Goal: Check status

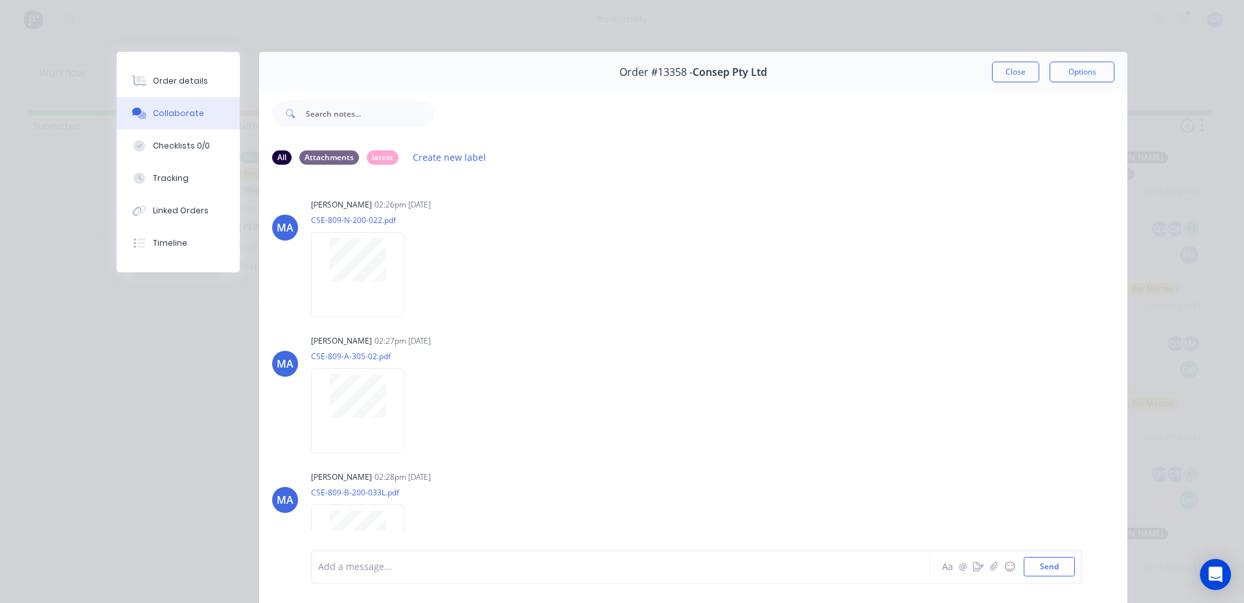
scroll to position [179, 0]
click at [1002, 69] on button "Close" at bounding box center [1015, 72] width 47 height 21
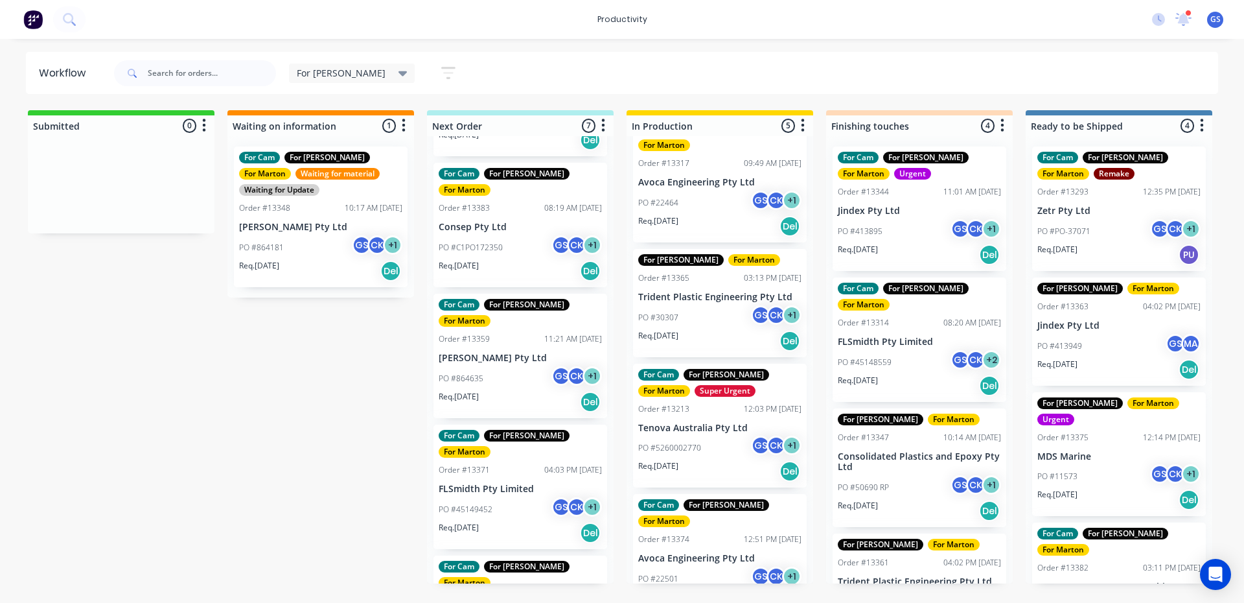
scroll to position [0, 0]
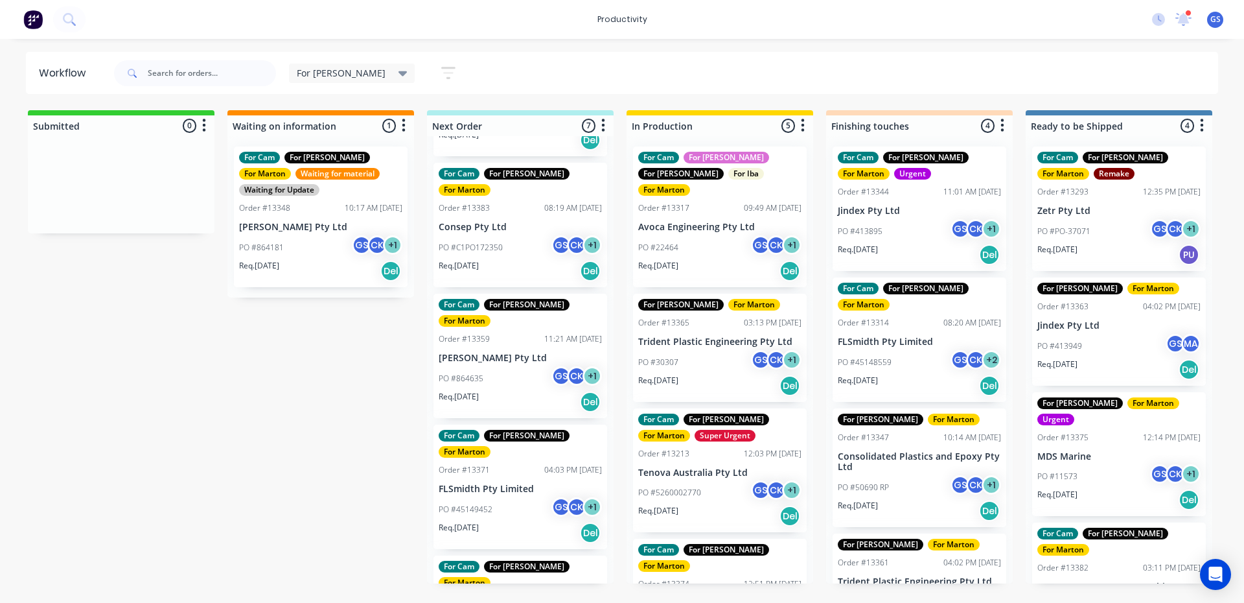
drag, startPoint x: 734, startPoint y: 313, endPoint x: 738, endPoint y: 325, distance: 13.1
click at [738, 323] on div "For Cam For [PERSON_NAME] For [PERSON_NAME] For Iba For Marton Order #13317 09:…" at bounding box center [720, 359] width 187 height 447
click at [738, 325] on div "For Cam For [PERSON_NAME] For [PERSON_NAME] For Iba For Marton Order #13317 09:…" at bounding box center [720, 359] width 187 height 447
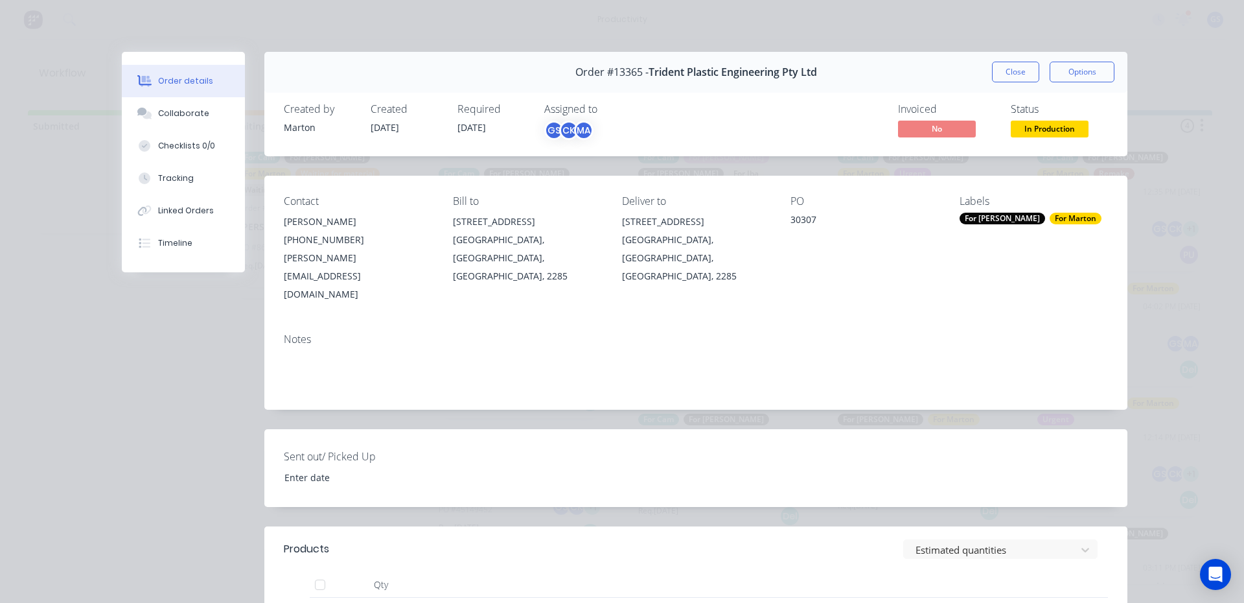
click at [1012, 60] on div "Order #13365 - Trident Plastic Engineering Pty Ltd Close Options" at bounding box center [695, 72] width 863 height 41
click at [1006, 71] on button "Close" at bounding box center [1015, 72] width 47 height 21
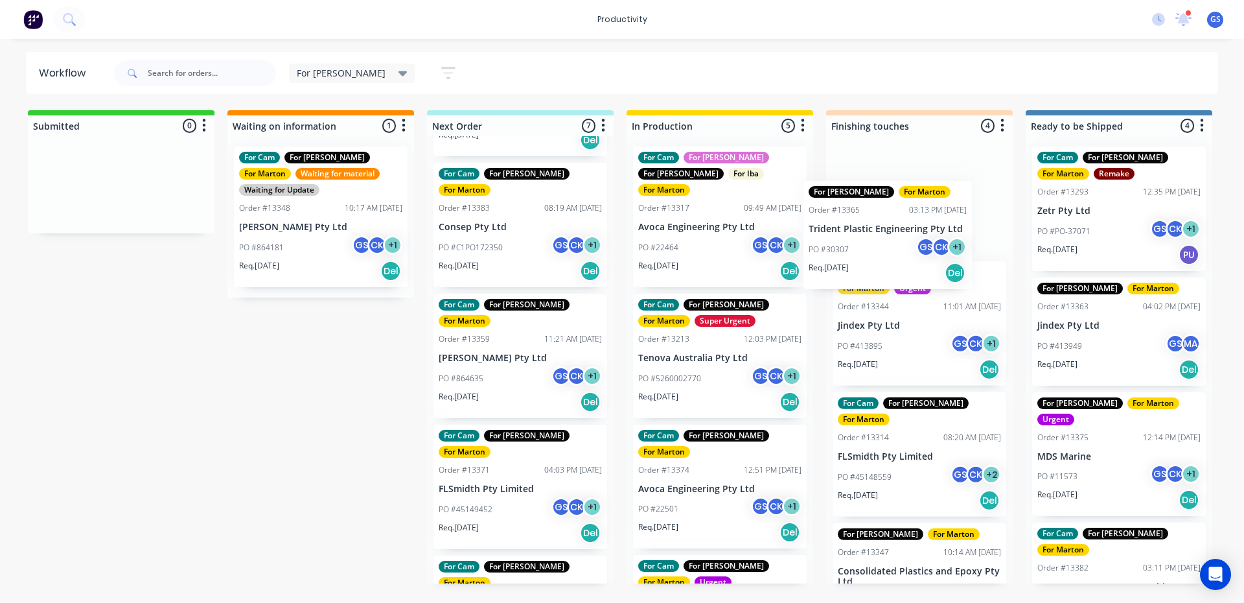
drag, startPoint x: 692, startPoint y: 323, endPoint x: 873, endPoint y: 218, distance: 209.1
click at [873, 218] on div "Submitted 0 Sort By Created date Required date Order number Customer name Most …" at bounding box center [882, 346] width 1785 height 473
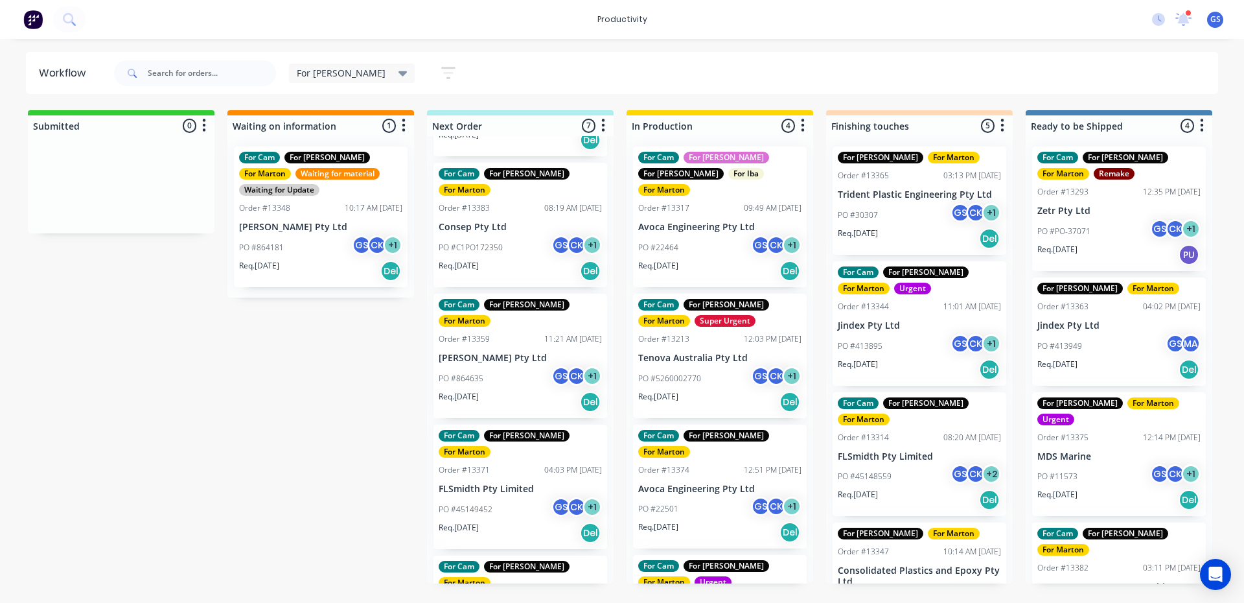
click at [689, 333] on div "Order #13213 12:03 PM [DATE]" at bounding box center [719, 339] width 163 height 12
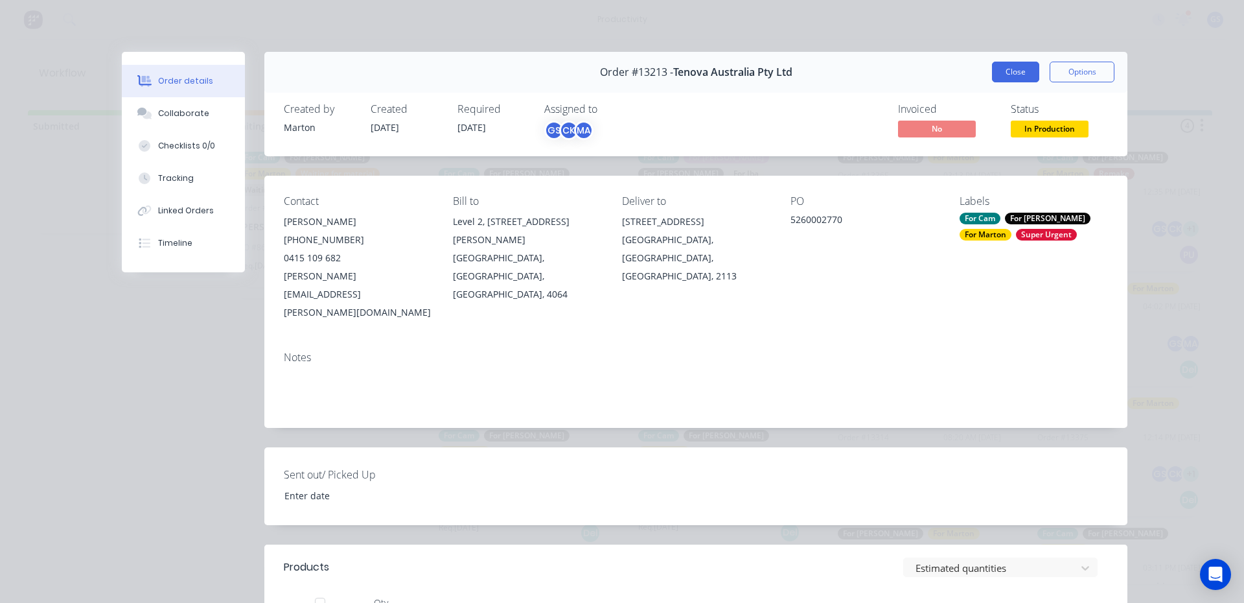
click at [999, 76] on button "Close" at bounding box center [1015, 72] width 47 height 21
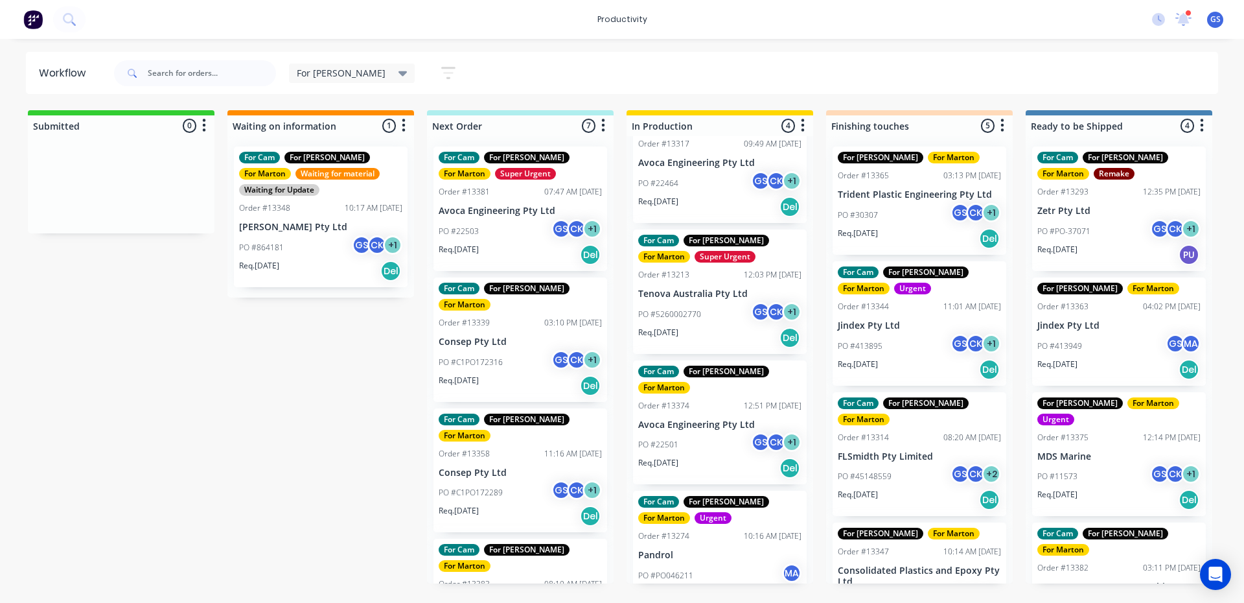
click at [513, 221] on div "PO #22503 GS CK + 1" at bounding box center [520, 231] width 163 height 25
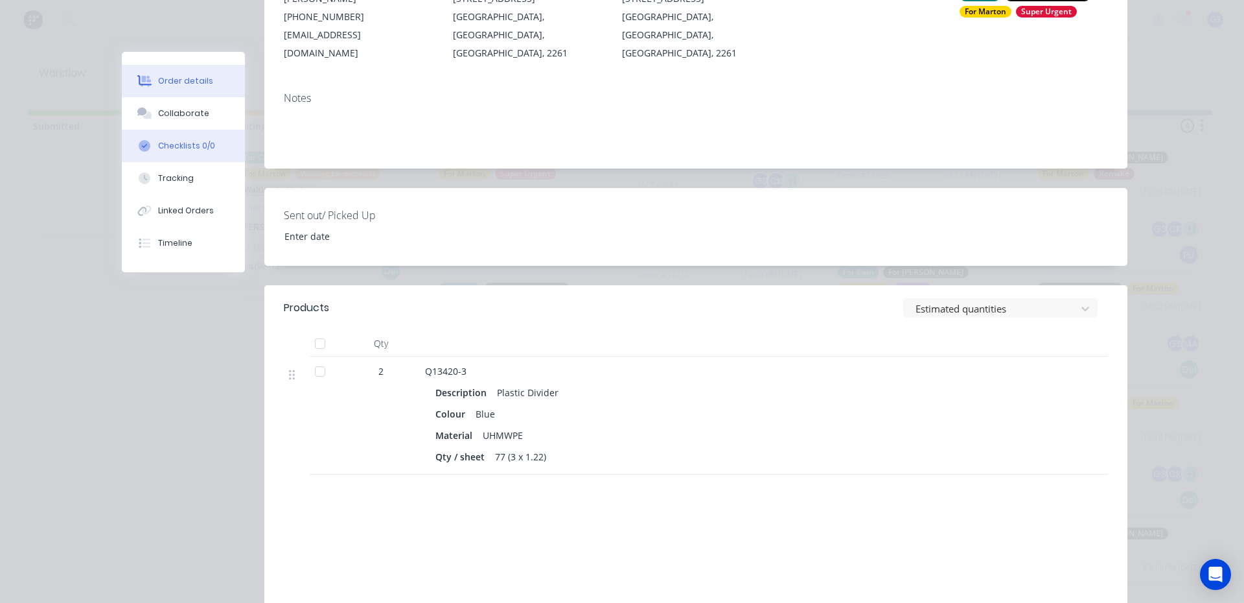
scroll to position [65, 0]
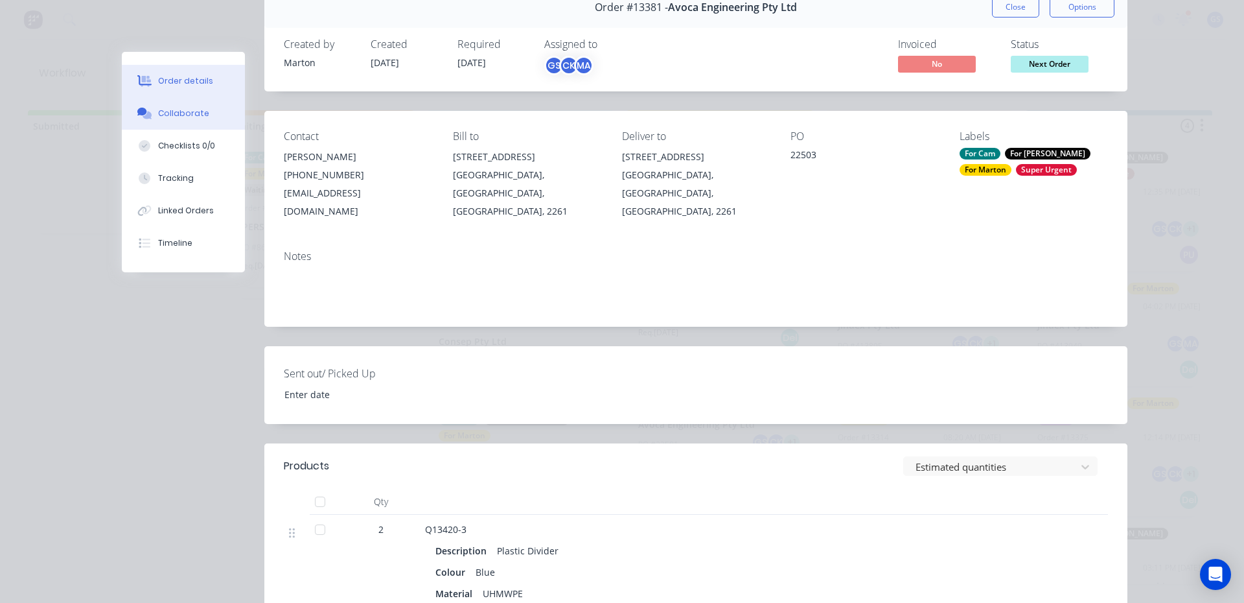
click at [214, 125] on button "Collaborate" at bounding box center [183, 113] width 123 height 32
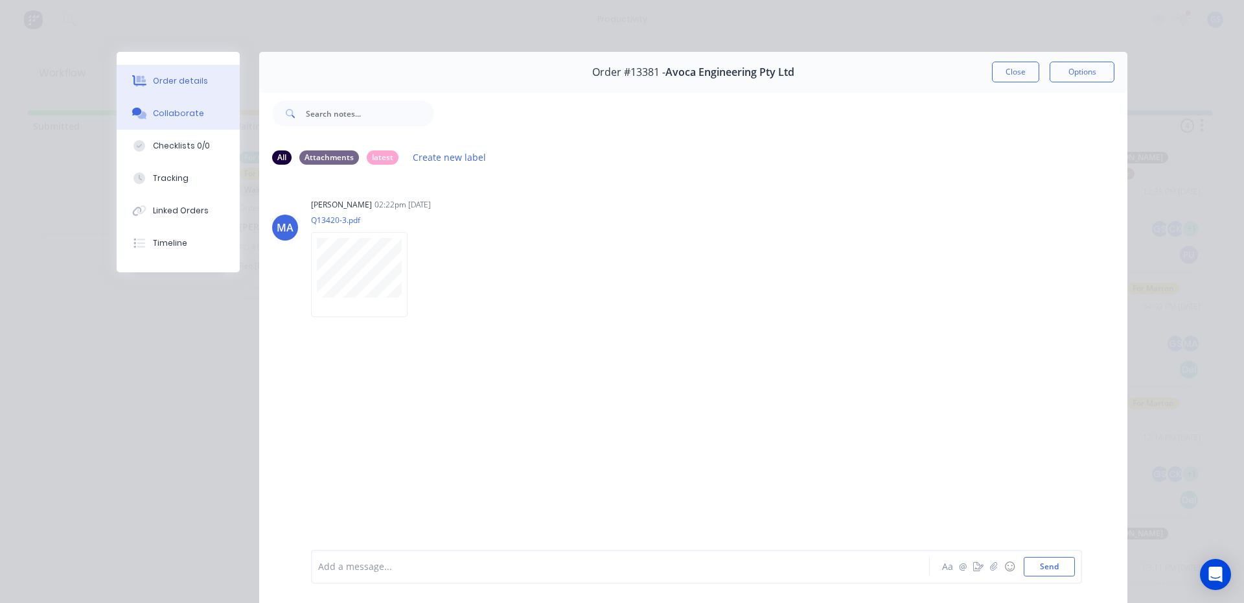
click at [225, 84] on button "Order details" at bounding box center [178, 81] width 123 height 32
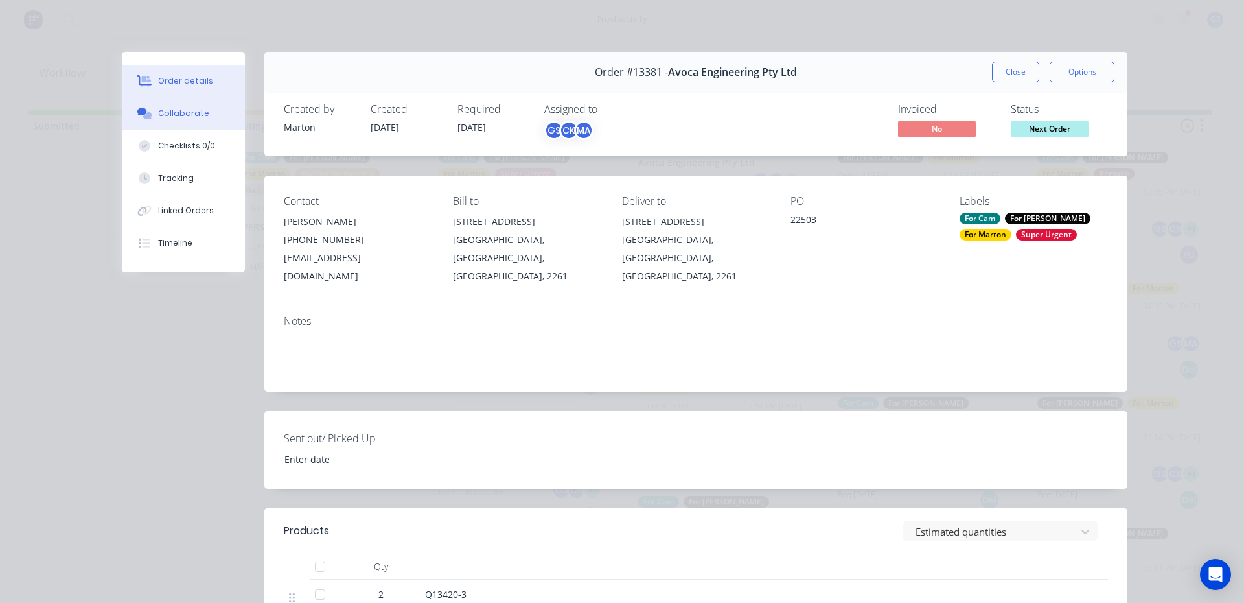
drag, startPoint x: 167, startPoint y: 97, endPoint x: 176, endPoint y: 106, distance: 13.3
click at [172, 102] on div "Order details Collaborate Checklists 0/0 Tracking Linked Orders Timeline" at bounding box center [183, 162] width 123 height 220
click at [177, 108] on button "Collaborate" at bounding box center [183, 113] width 123 height 32
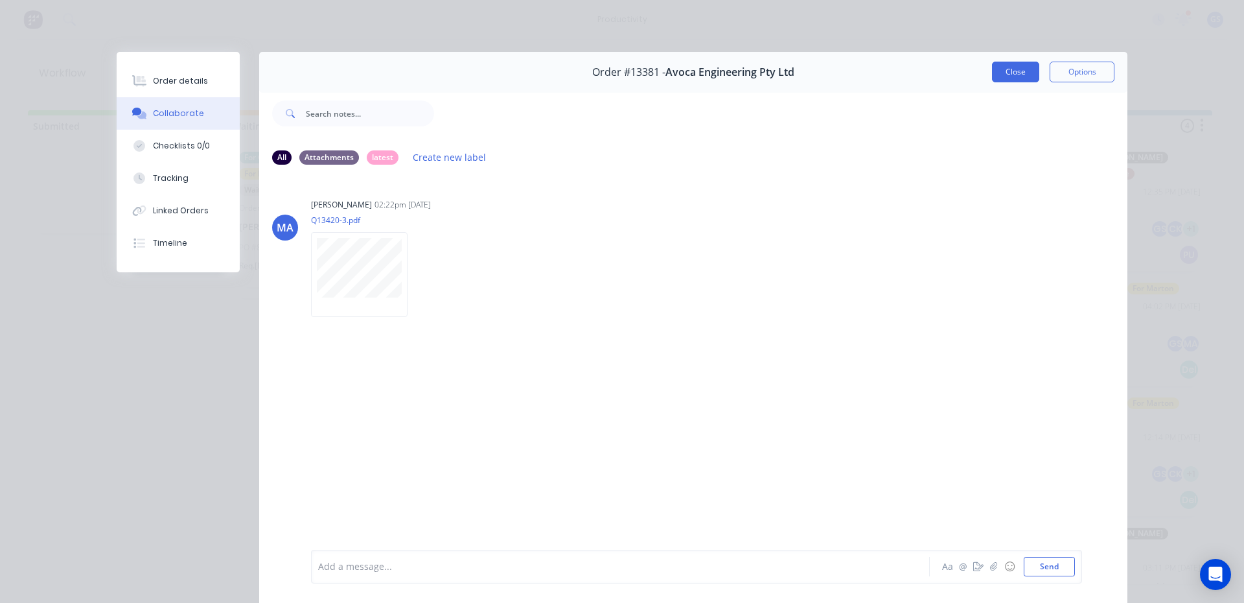
click at [1016, 76] on button "Close" at bounding box center [1015, 72] width 47 height 21
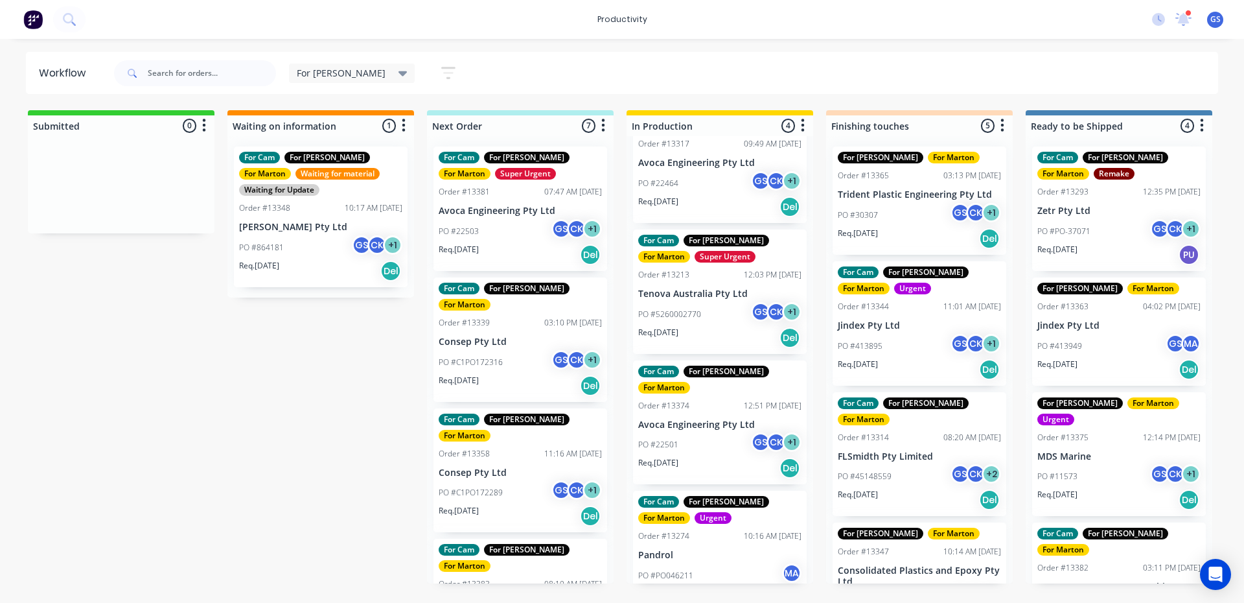
click at [465, 353] on div "PO #C1PO172316 GS CK + 1" at bounding box center [520, 362] width 163 height 25
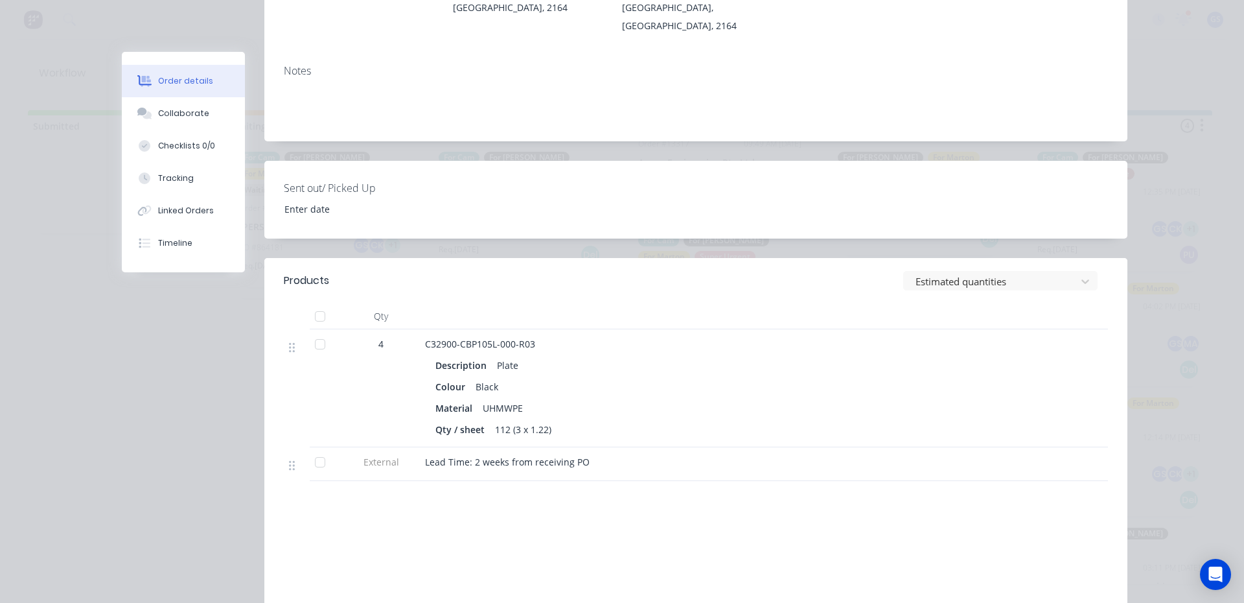
scroll to position [324, 0]
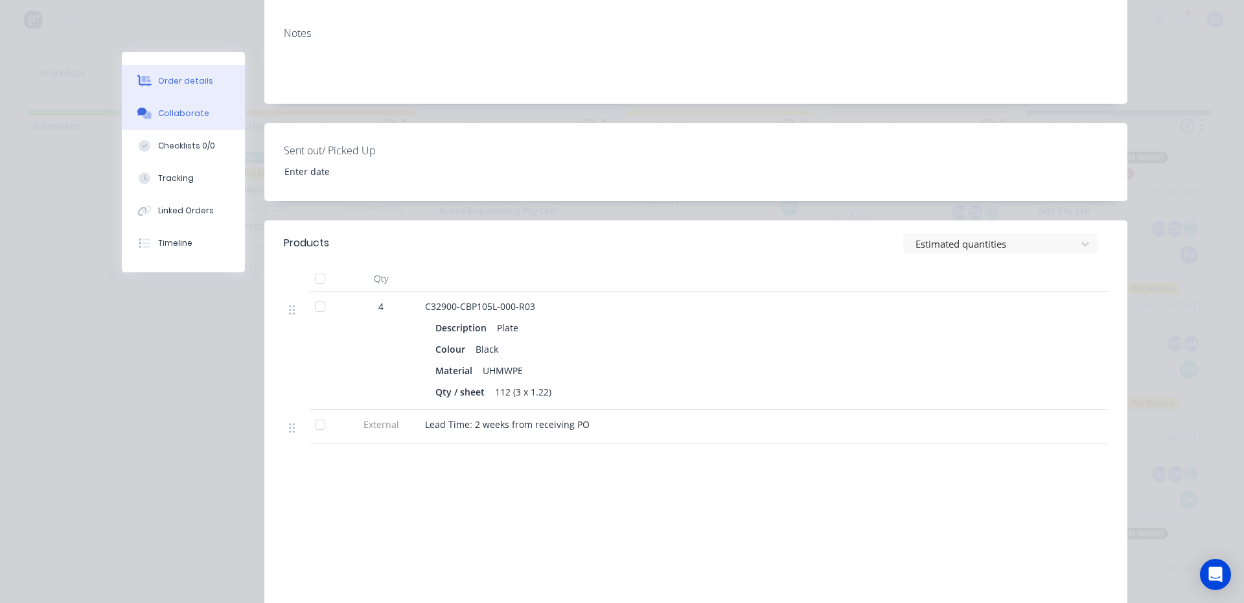
click at [192, 106] on button "Collaborate" at bounding box center [183, 113] width 123 height 32
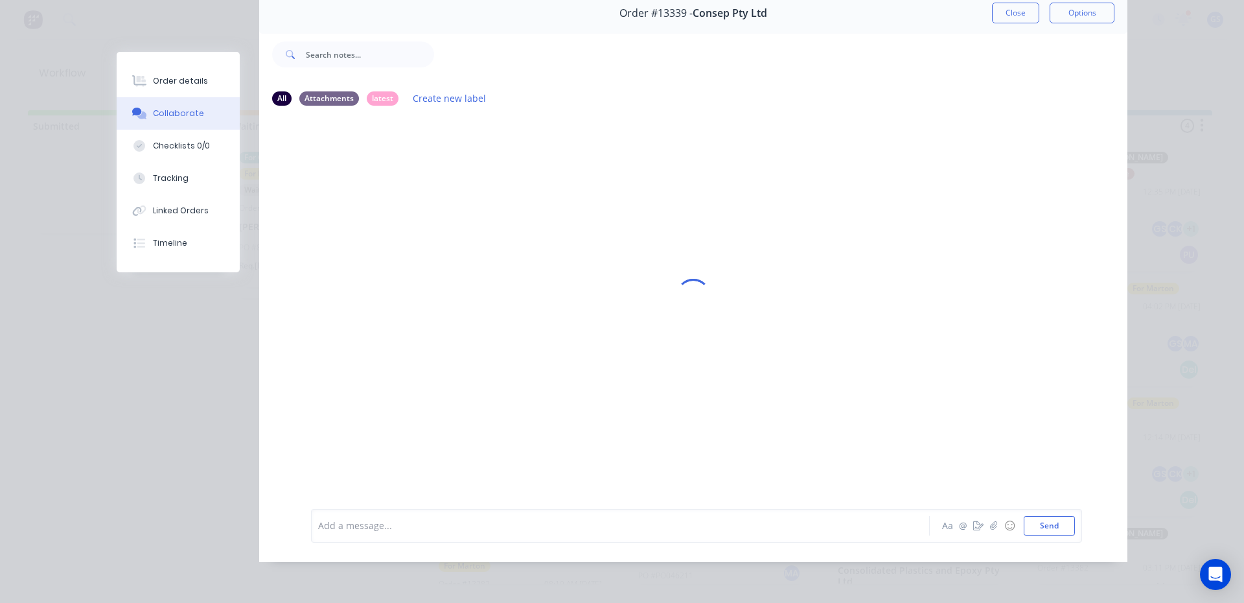
scroll to position [0, 0]
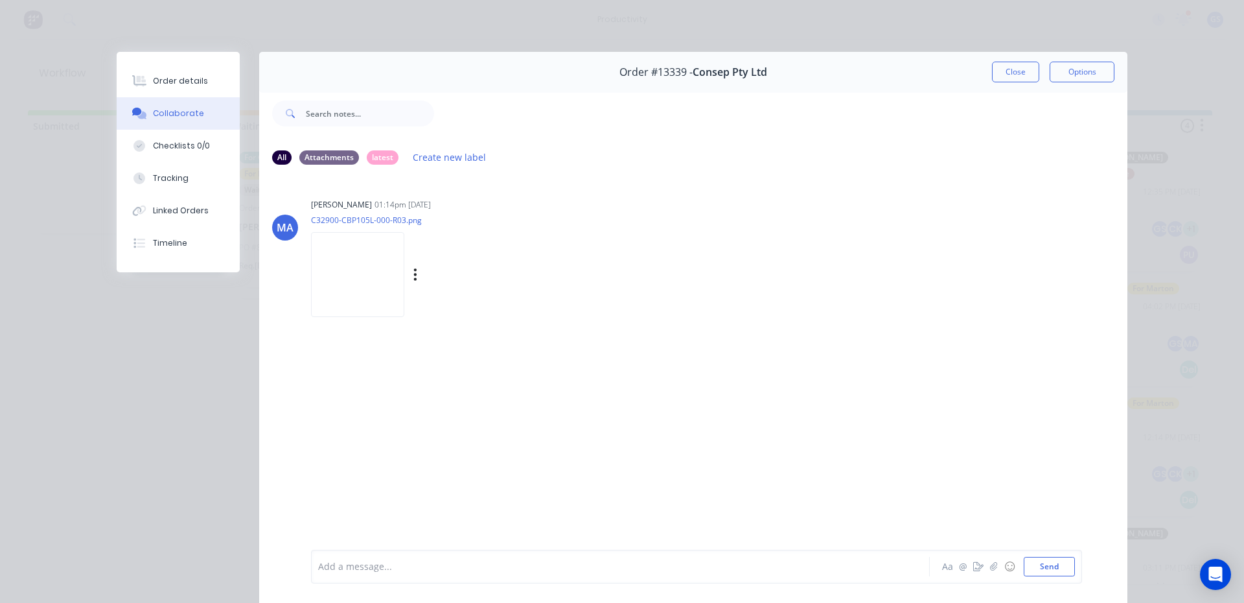
click at [378, 279] on img at bounding box center [357, 274] width 93 height 85
drag, startPoint x: 1008, startPoint y: 72, endPoint x: 991, endPoint y: 81, distance: 19.1
click at [1008, 73] on button "Close" at bounding box center [1015, 72] width 47 height 21
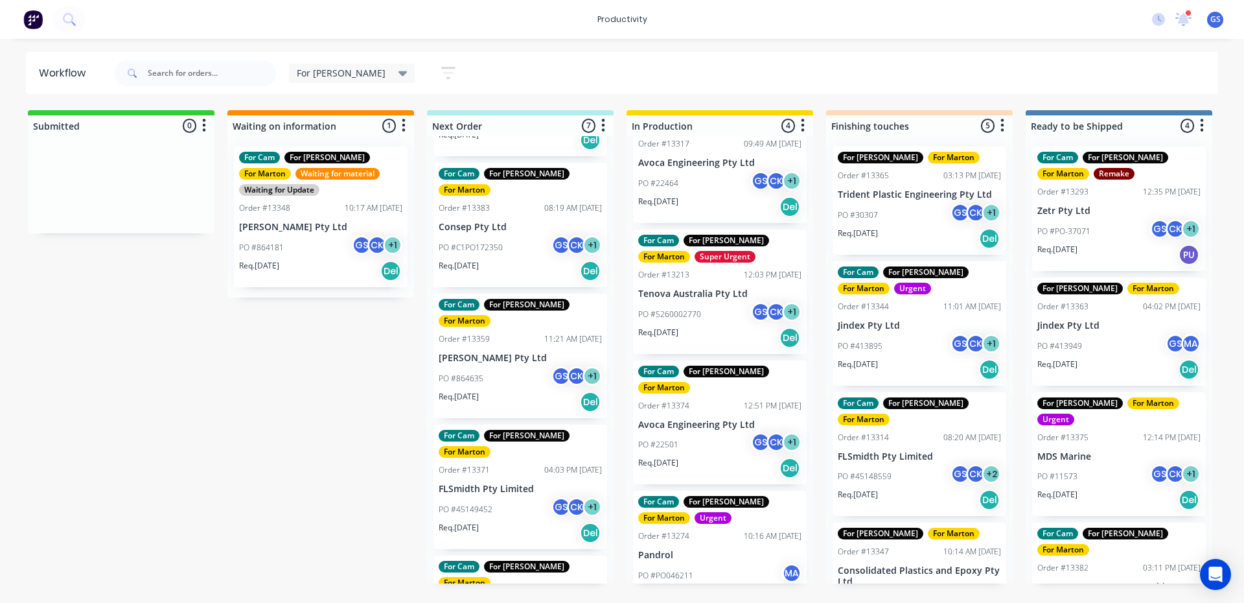
scroll to position [52, 0]
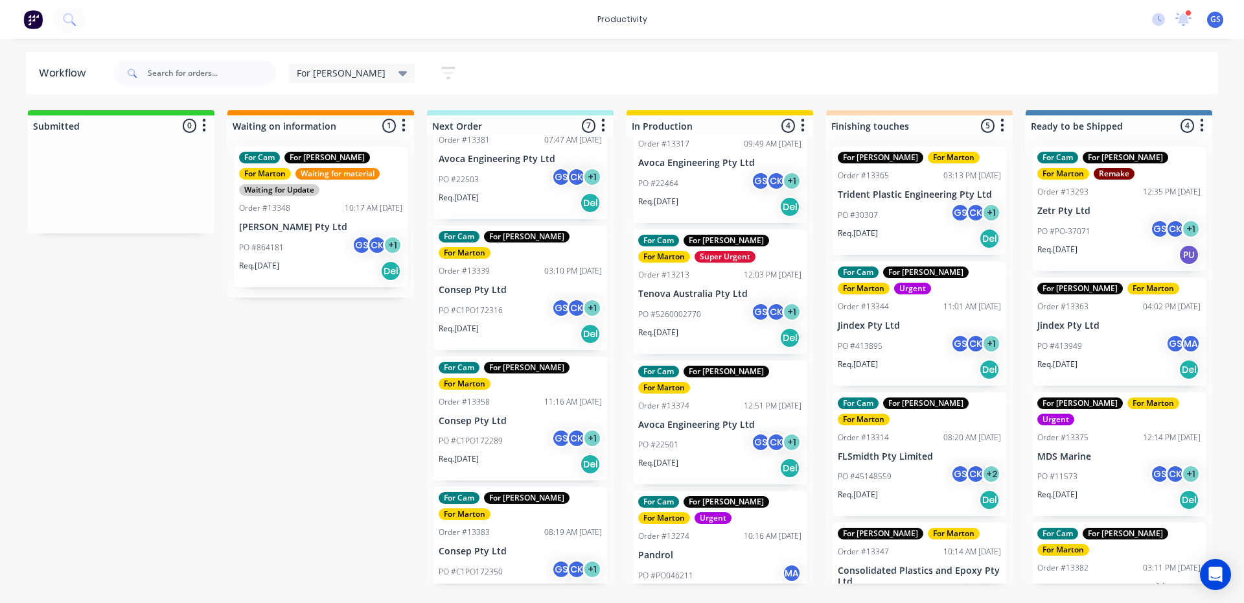
click at [508, 305] on div "PO #C1PO172316 GS CK + 1" at bounding box center [520, 310] width 163 height 25
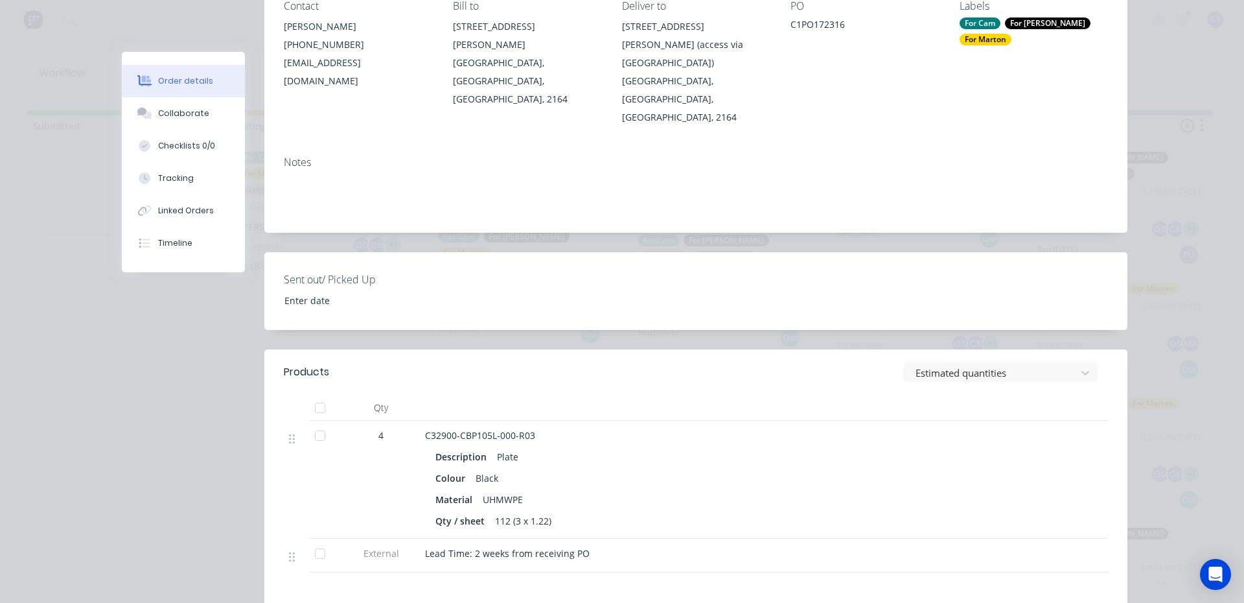
scroll to position [0, 0]
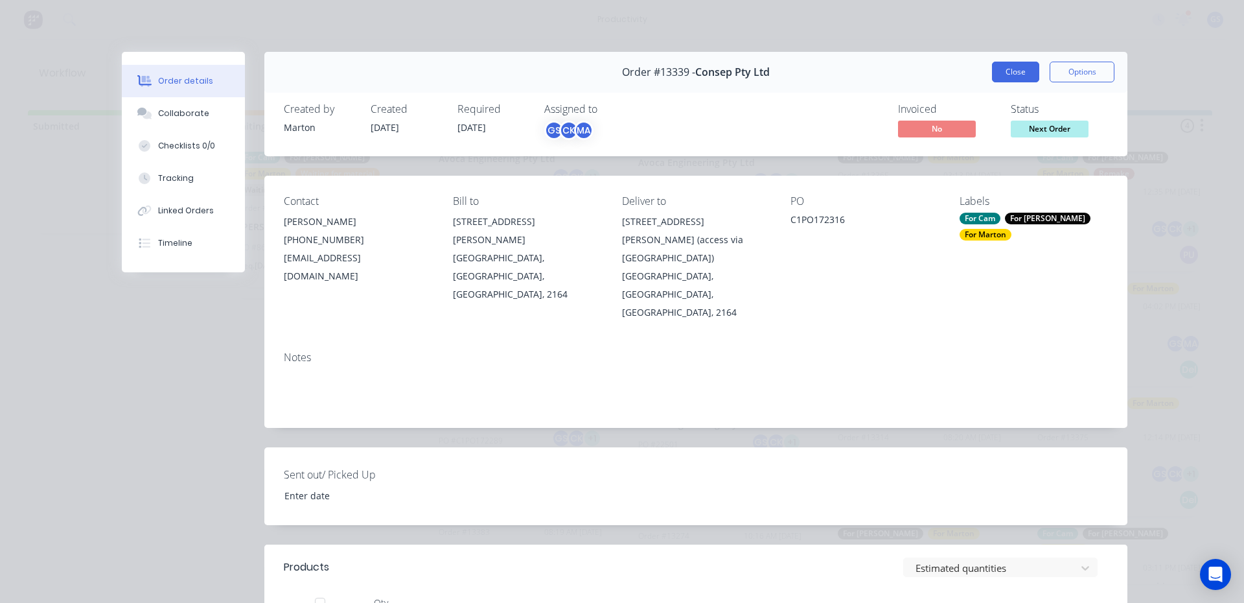
click at [1017, 65] on button "Close" at bounding box center [1015, 72] width 47 height 21
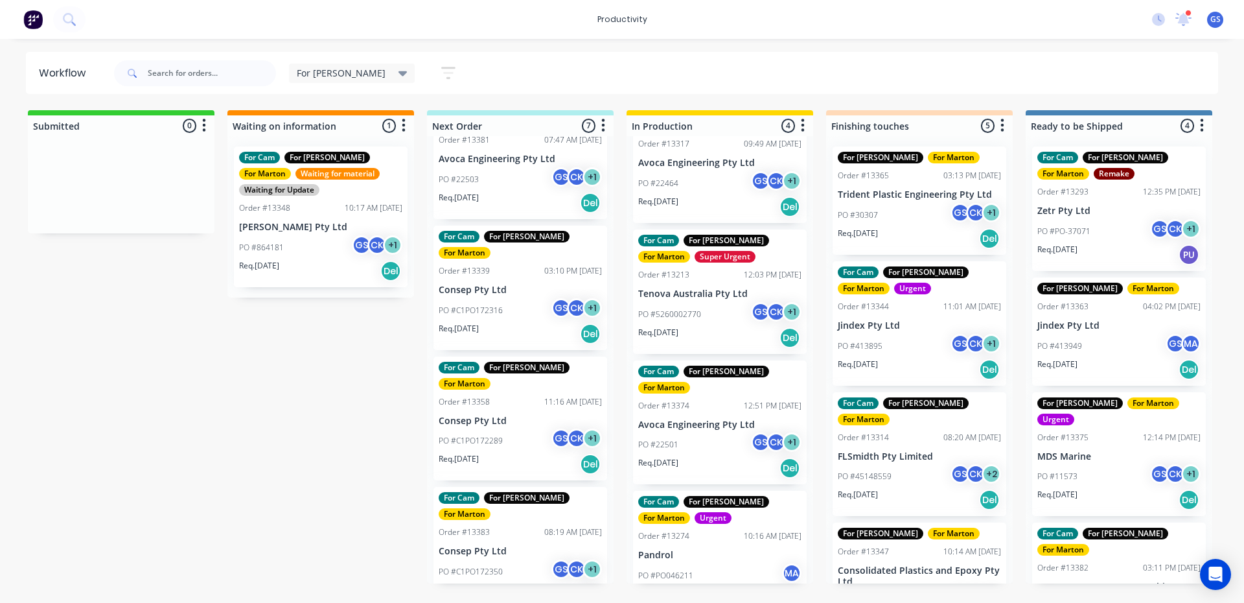
click at [486, 415] on p "Consep Pty Ltd" at bounding box center [520, 420] width 163 height 11
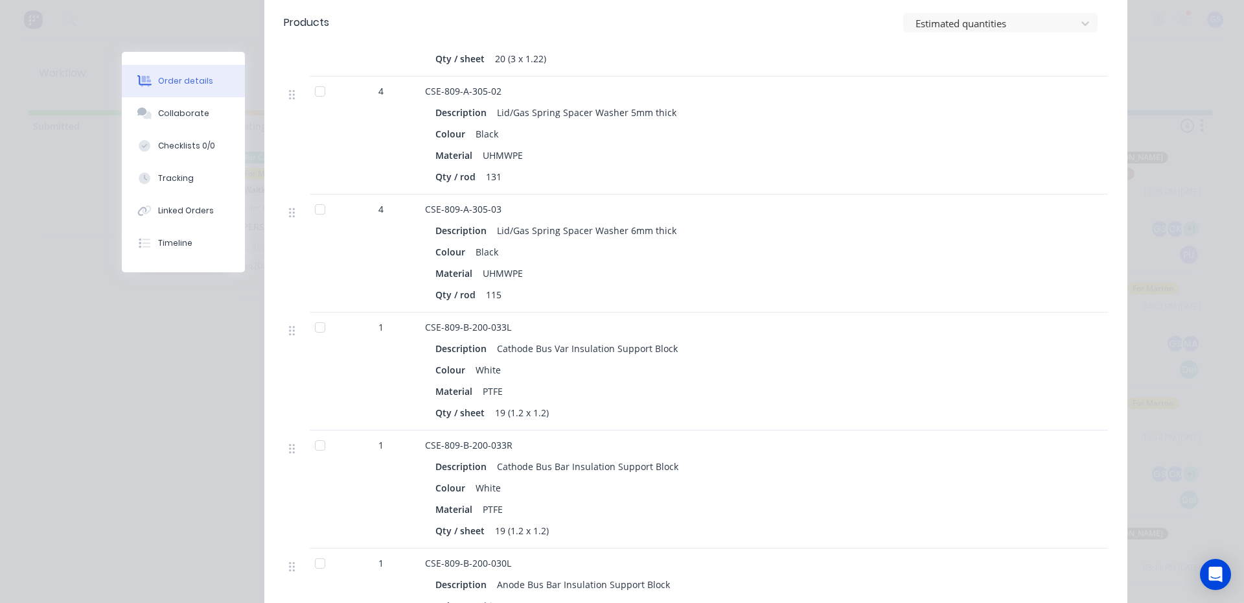
scroll to position [583, 0]
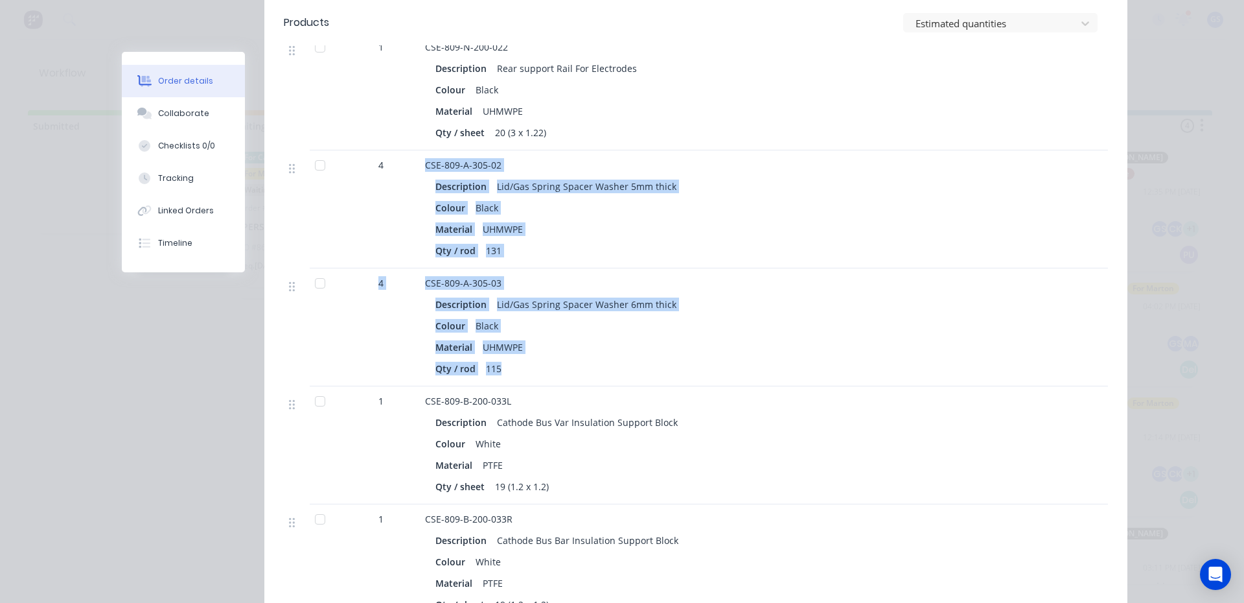
drag, startPoint x: 513, startPoint y: 330, endPoint x: 395, endPoint y: 166, distance: 202.9
click at [395, 166] on div "1 CSE-809-N-200-022 Description Rear support Rail For Electrodes Colour Black M…" at bounding box center [696, 504] width 824 height 944
click at [394, 170] on div "4" at bounding box center [381, 209] width 78 height 118
drag, startPoint x: 365, startPoint y: 126, endPoint x: 550, endPoint y: 326, distance: 272.4
click at [550, 326] on div "1 CSE-809-N-200-022 Description Rear support Rail For Electrodes Colour Black M…" at bounding box center [696, 504] width 824 height 944
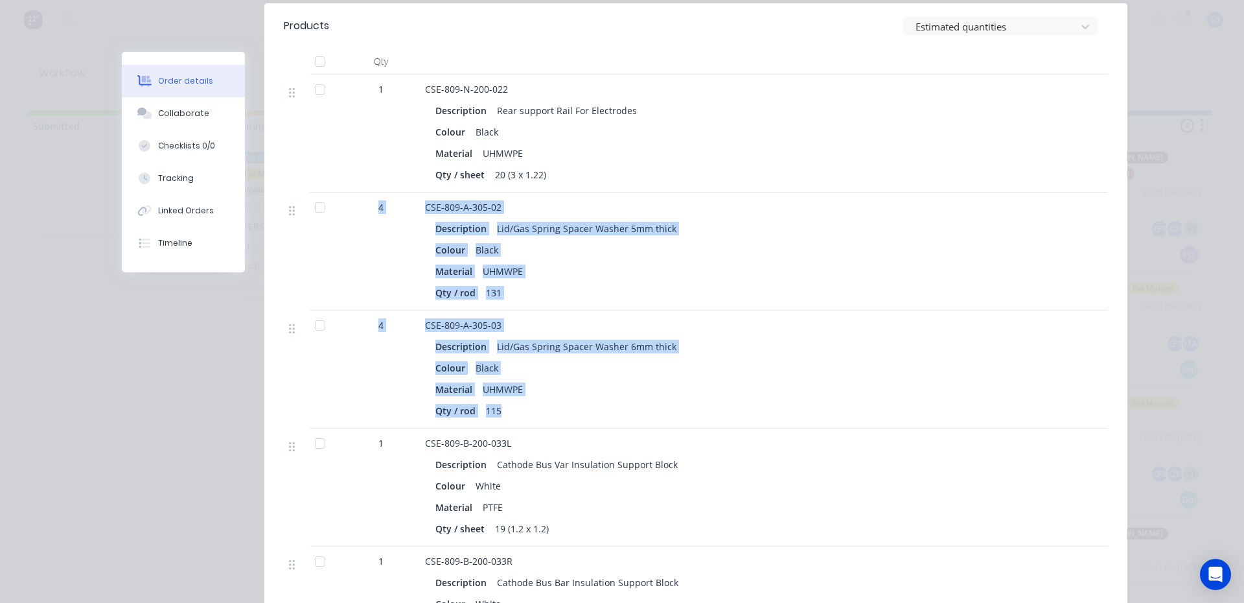
scroll to position [518, 0]
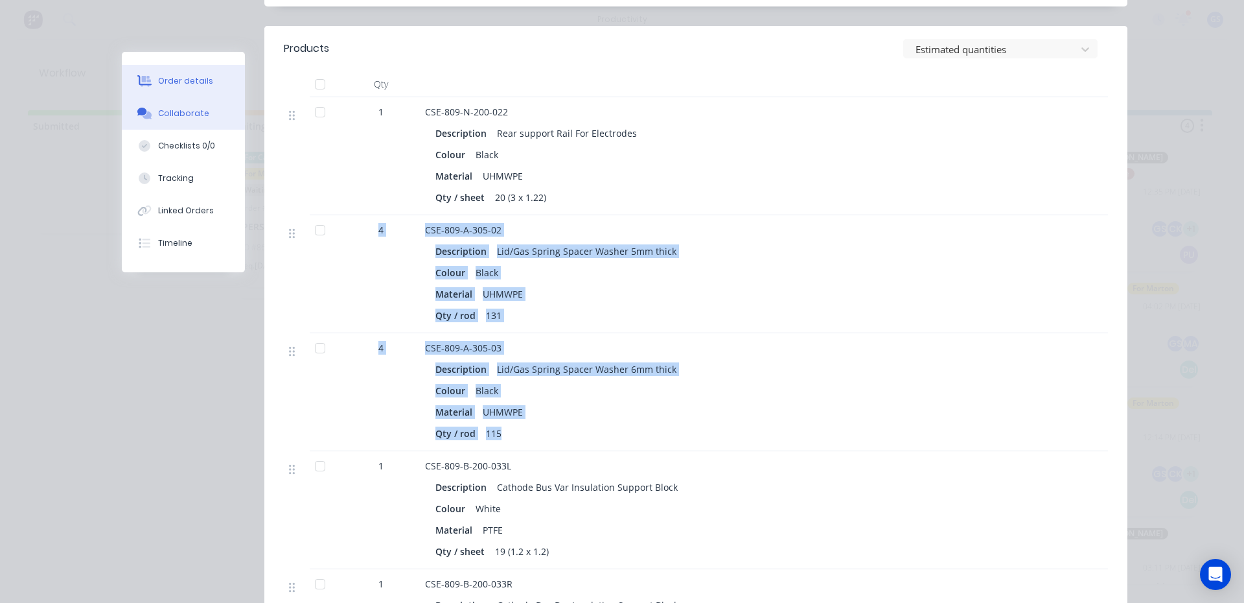
click at [200, 121] on button "Collaborate" at bounding box center [183, 113] width 123 height 32
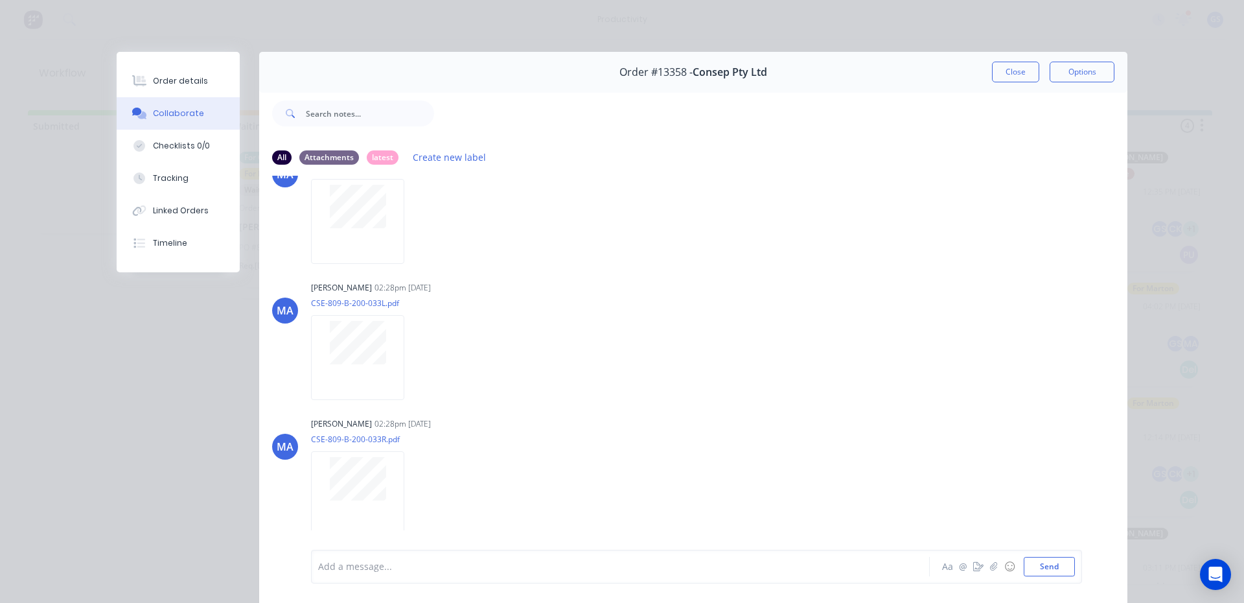
scroll to position [0, 0]
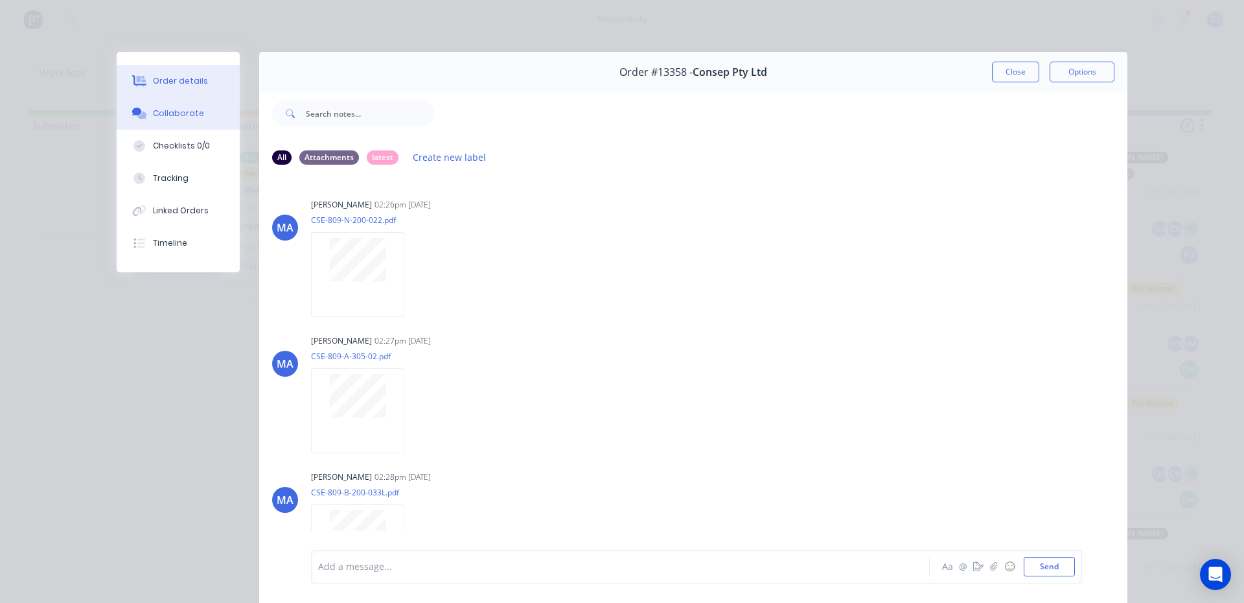
click at [175, 84] on div "Order details" at bounding box center [180, 81] width 55 height 12
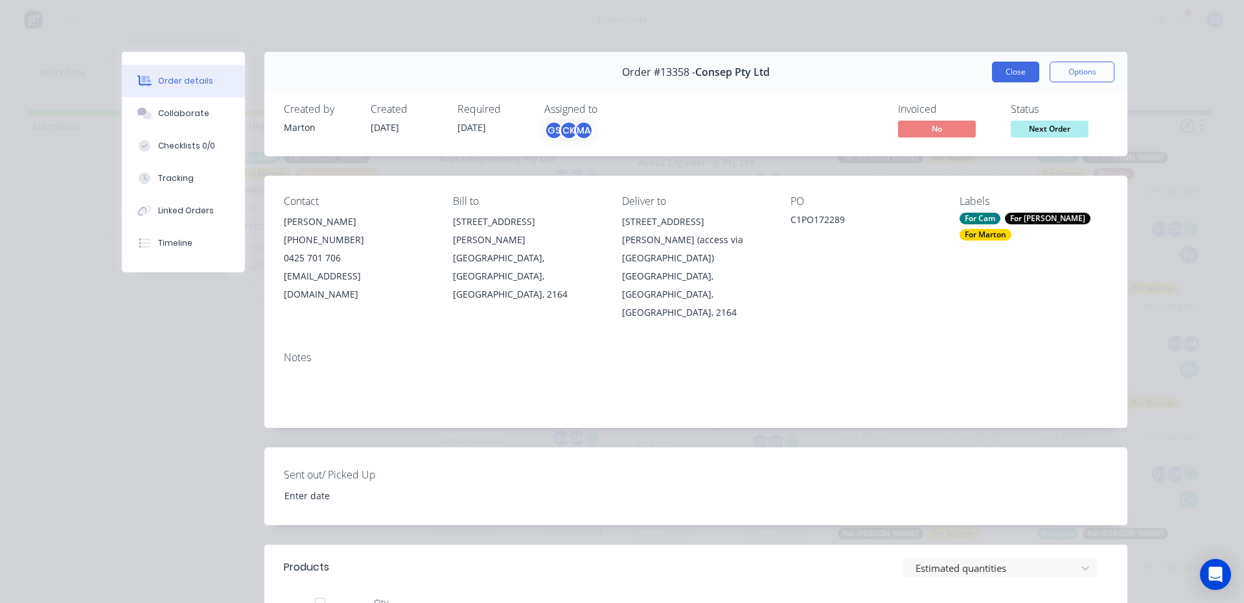
click at [1022, 73] on button "Close" at bounding box center [1015, 72] width 47 height 21
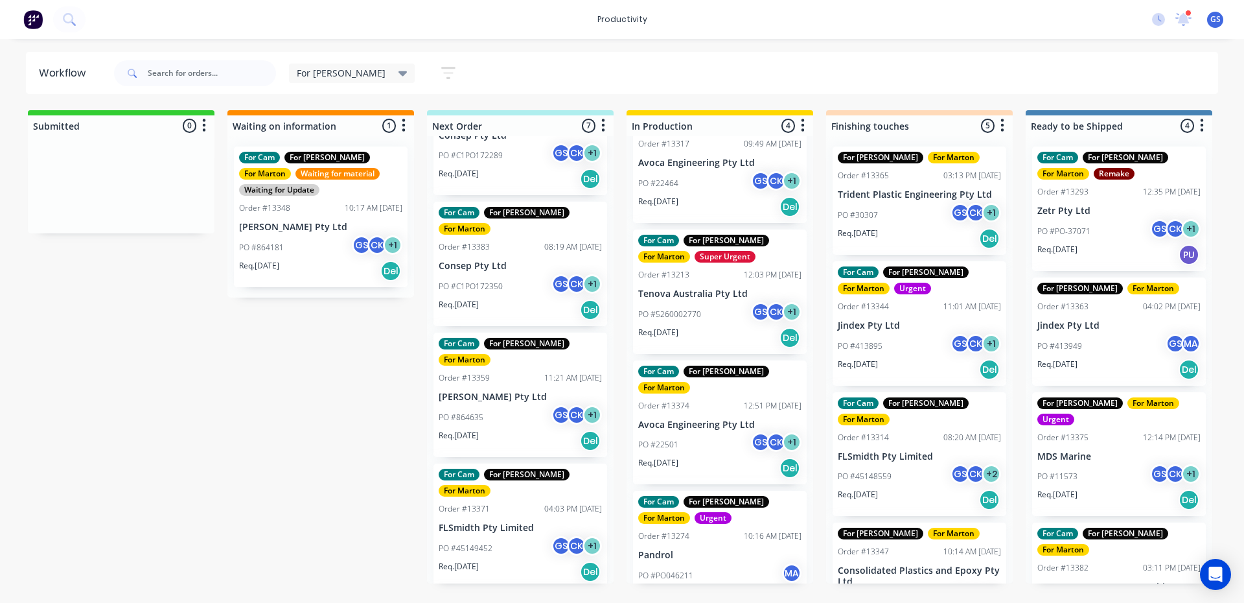
scroll to position [376, 0]
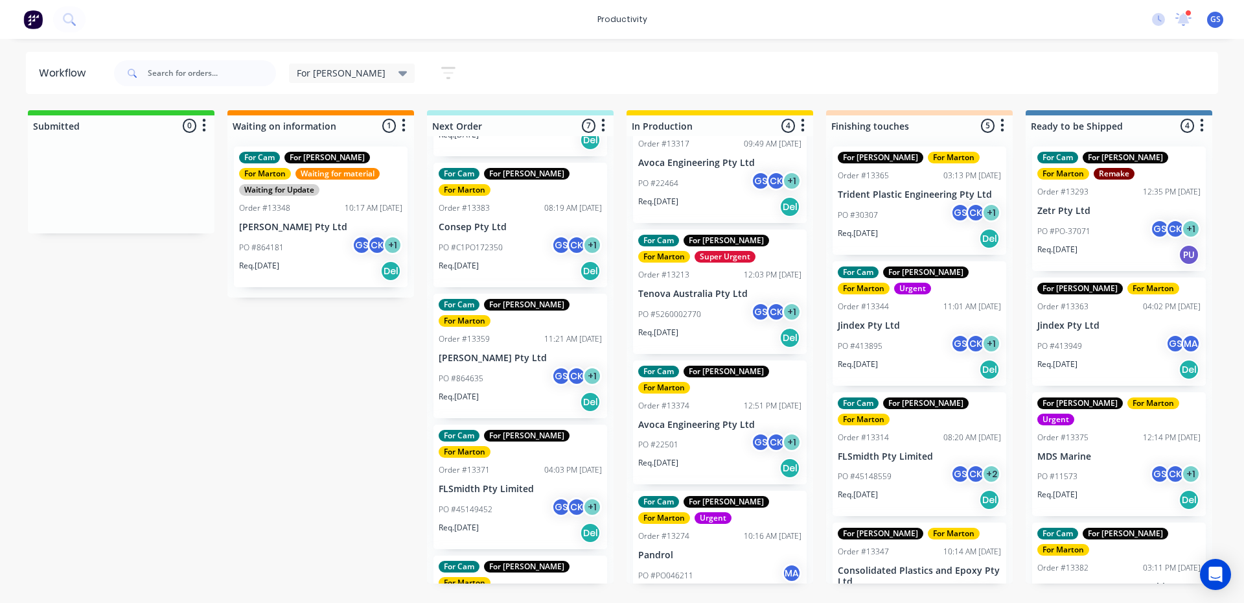
click at [514, 497] on div "PO #45149452 GS CK + 1" at bounding box center [520, 509] width 163 height 25
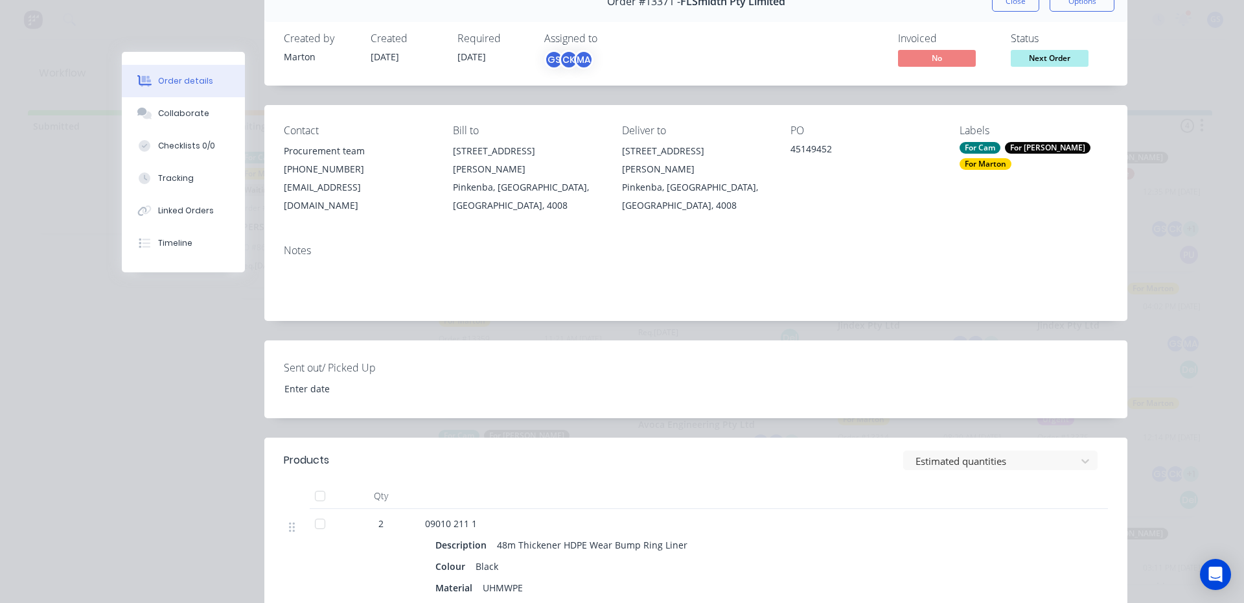
scroll to position [194, 0]
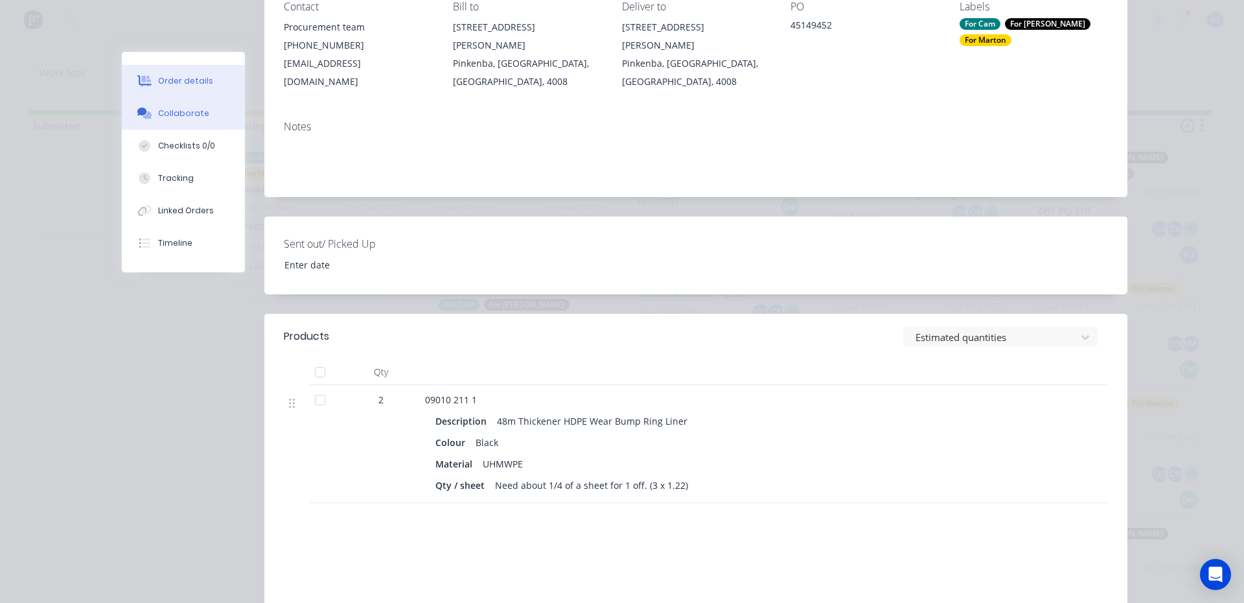
click at [178, 114] on div "Collaborate" at bounding box center [183, 114] width 51 height 12
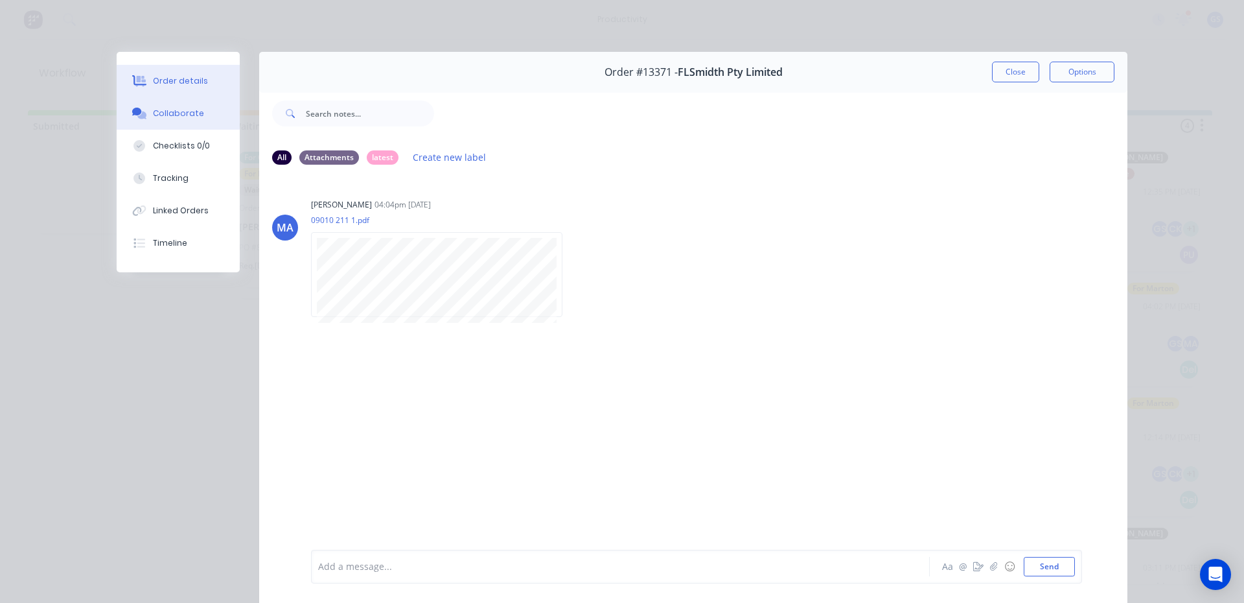
drag, startPoint x: 193, startPoint y: 78, endPoint x: 203, endPoint y: 82, distance: 10.2
click at [193, 77] on div "Order details" at bounding box center [180, 81] width 55 height 12
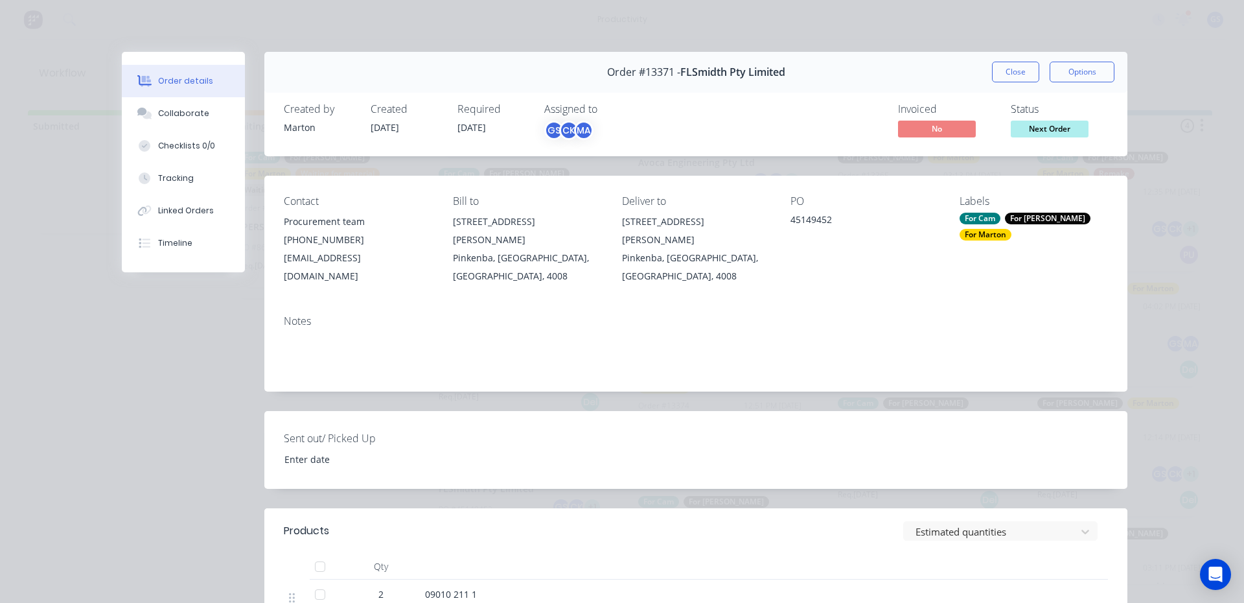
click at [1014, 64] on button "Close" at bounding box center [1015, 72] width 47 height 21
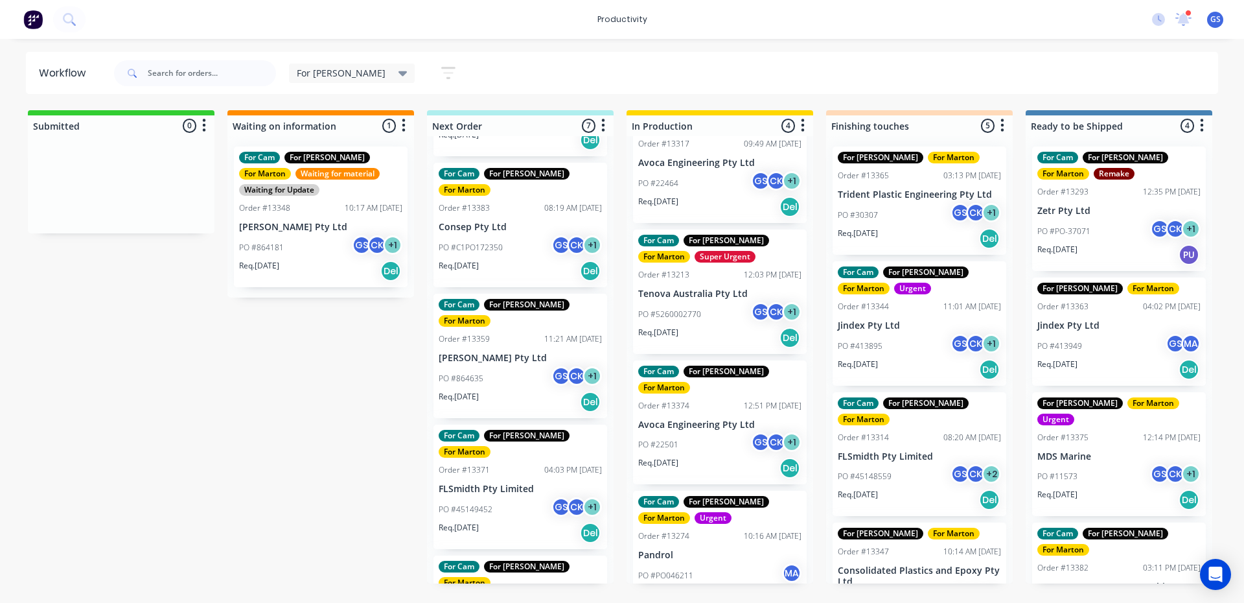
click at [540, 366] on div "PO #864635 GS CK + 1" at bounding box center [520, 378] width 163 height 25
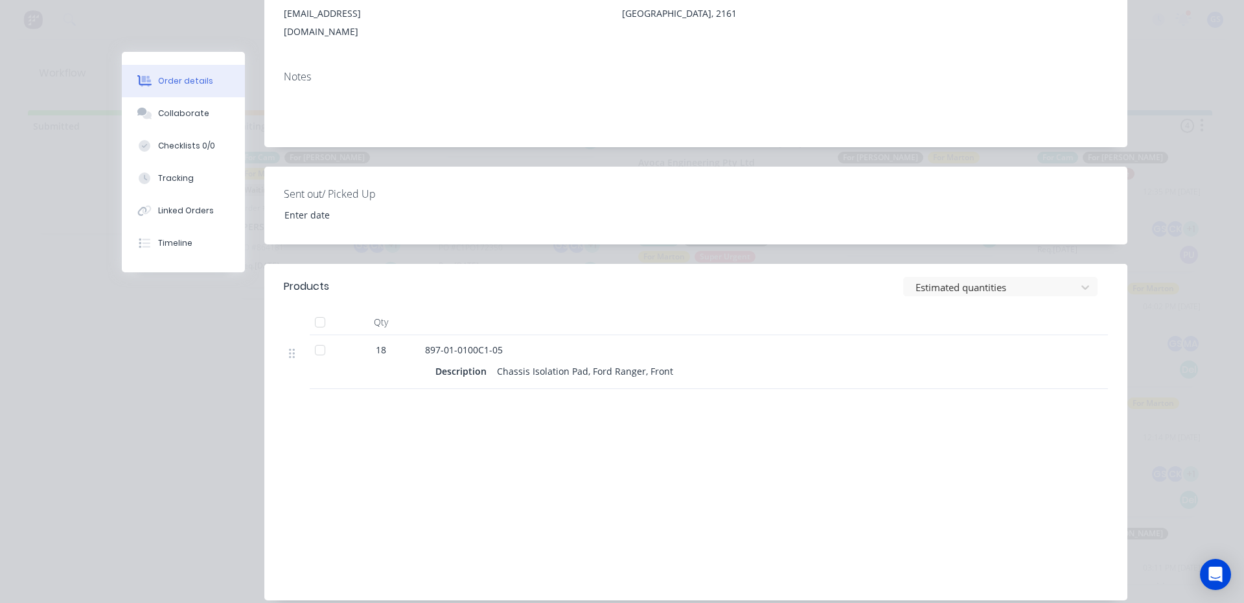
scroll to position [302, 0]
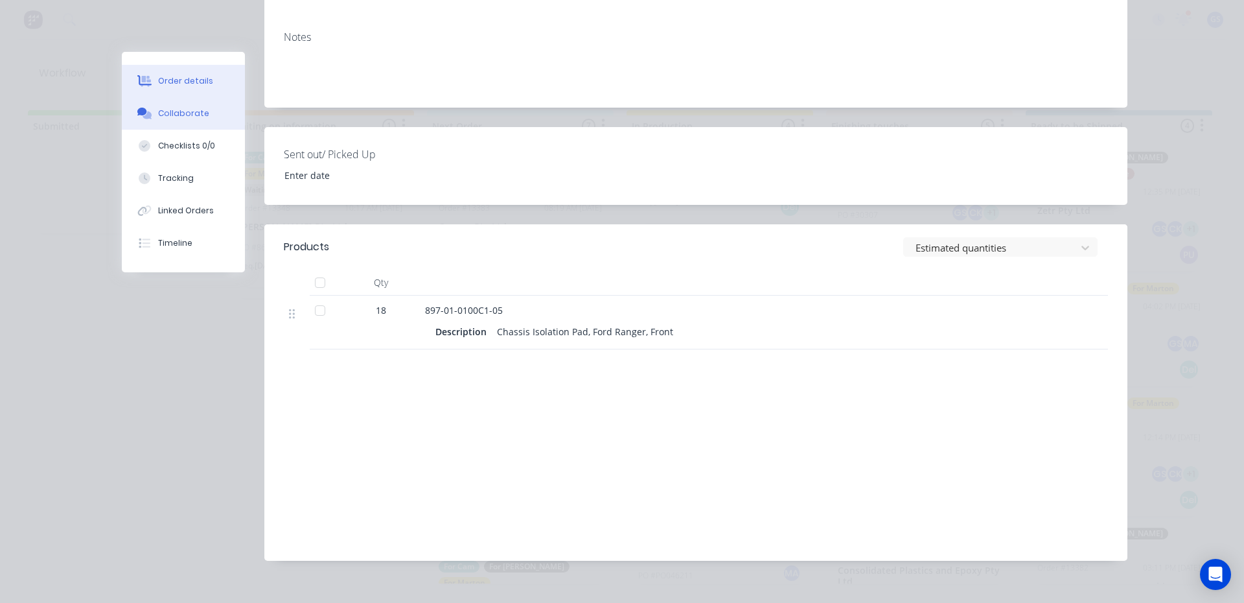
drag, startPoint x: 197, startPoint y: 108, endPoint x: 198, endPoint y: 116, distance: 7.9
click at [198, 115] on div "Collaborate" at bounding box center [183, 114] width 51 height 12
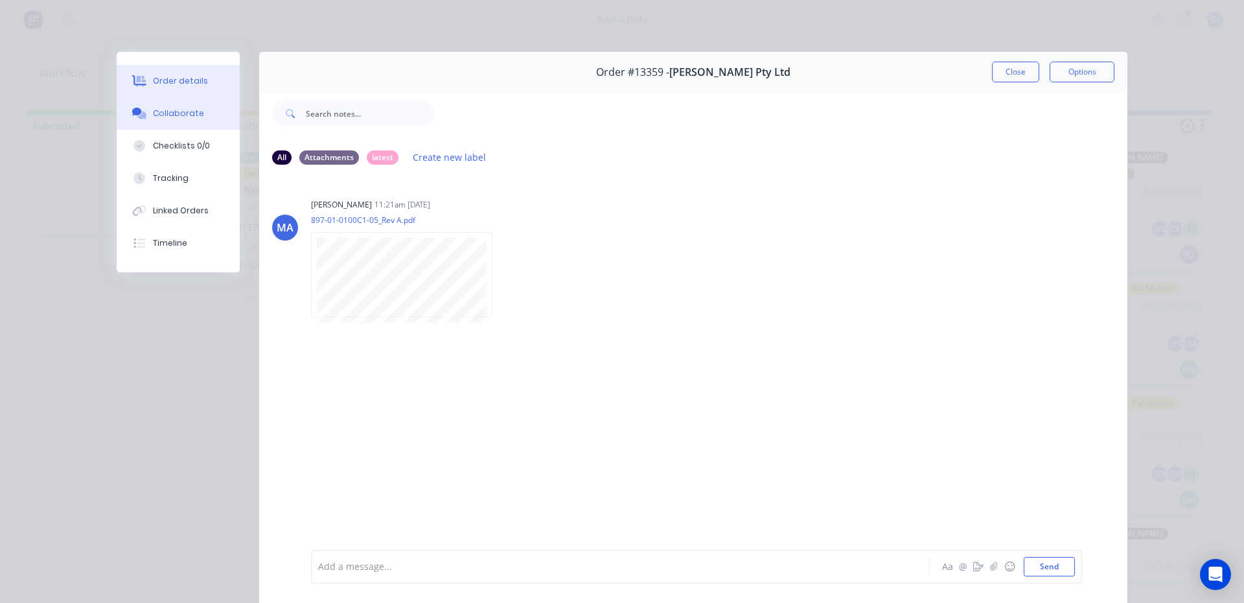
click at [199, 89] on button "Order details" at bounding box center [178, 81] width 123 height 32
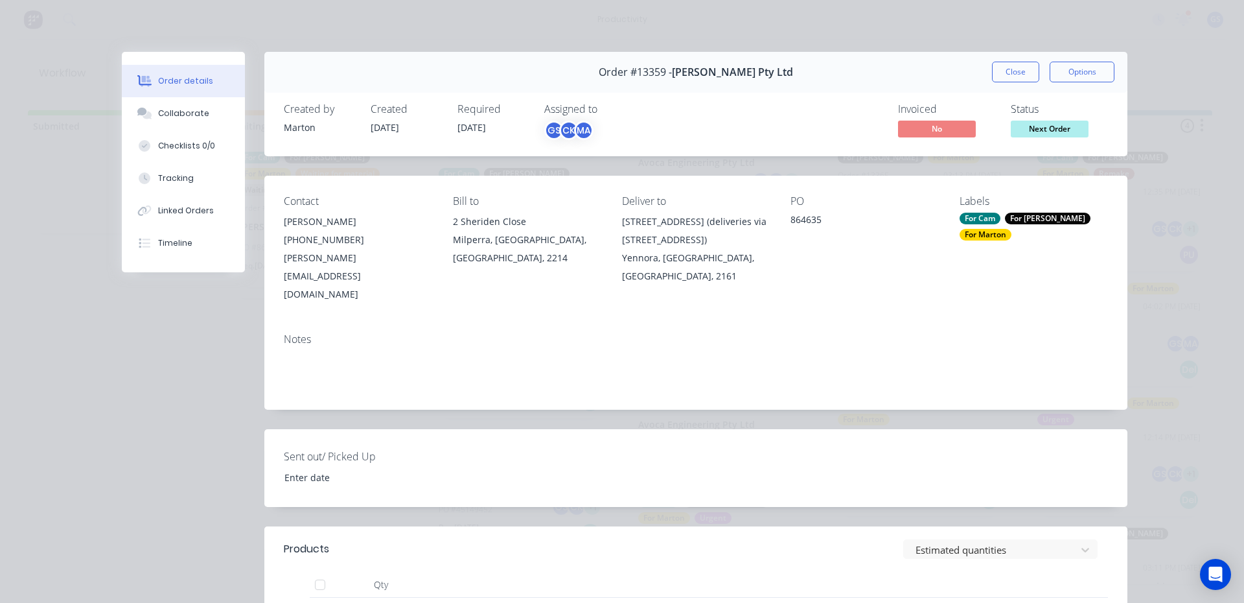
click at [998, 72] on button "Close" at bounding box center [1015, 72] width 47 height 21
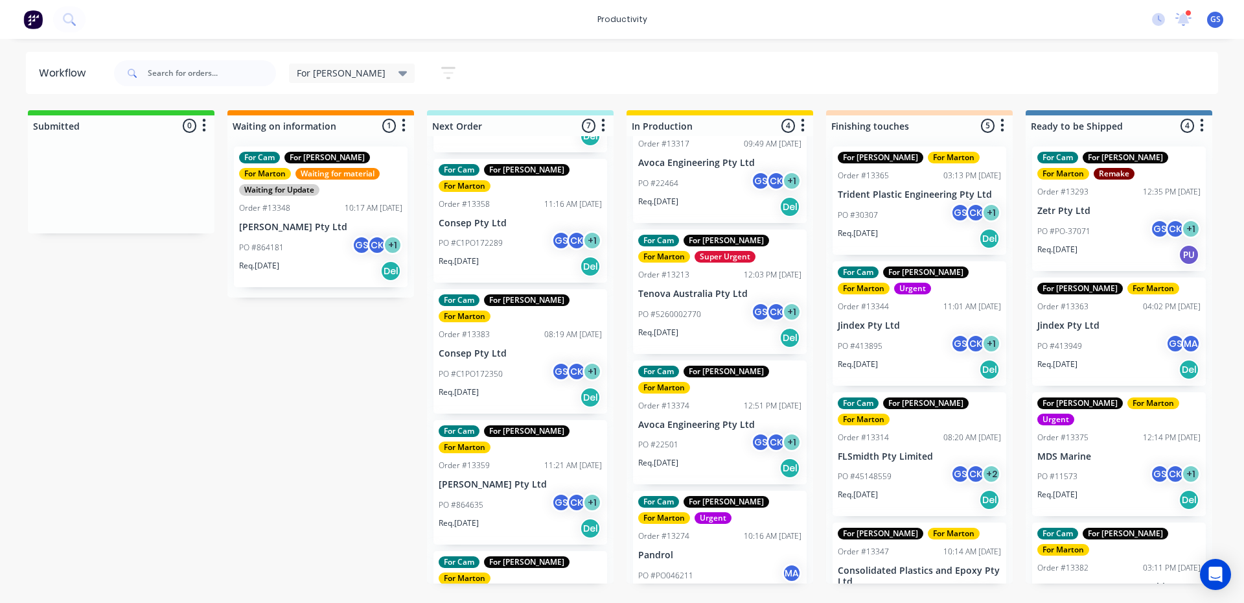
scroll to position [246, 0]
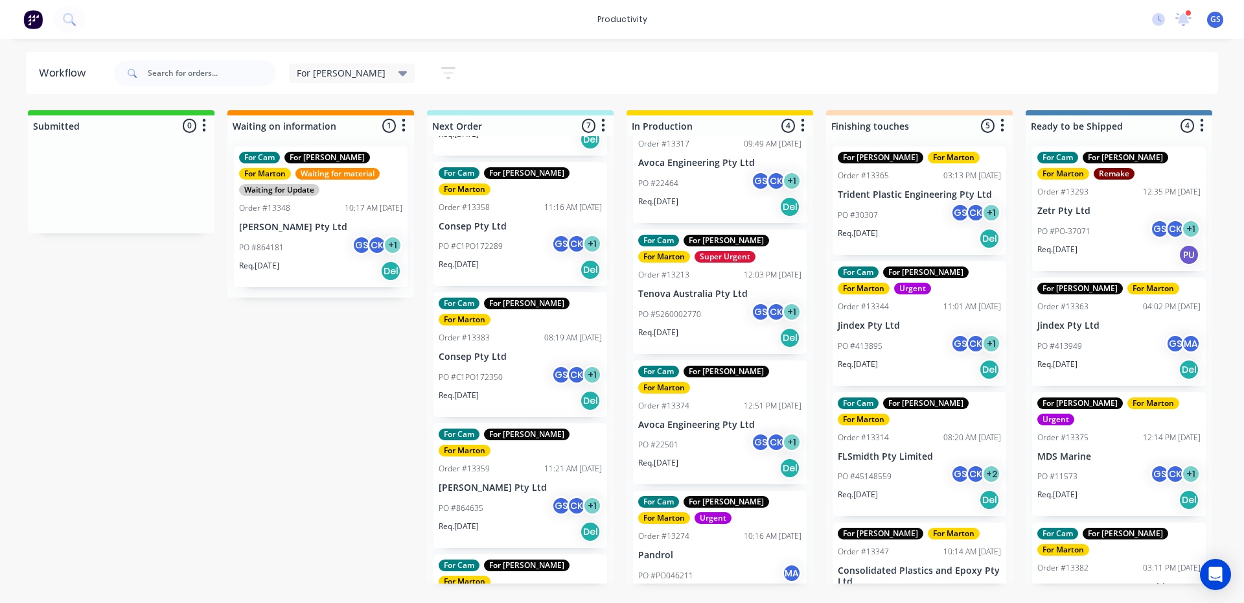
click at [513, 365] on div "PO #C1PO172350 GS CK + 1" at bounding box center [520, 377] width 163 height 25
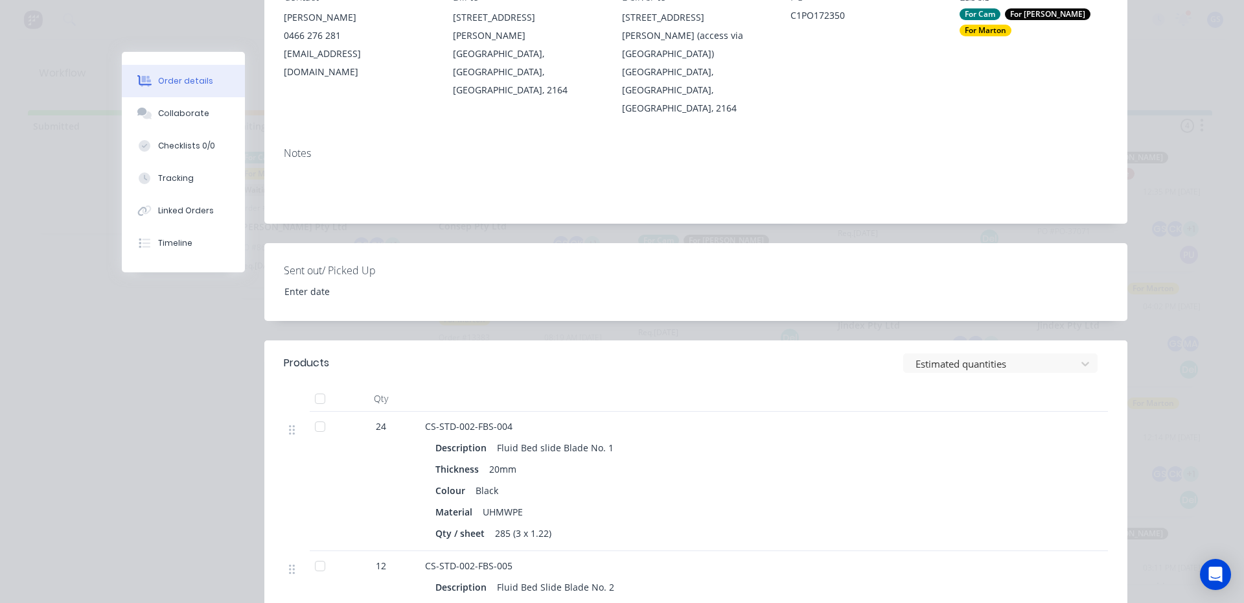
scroll to position [0, 0]
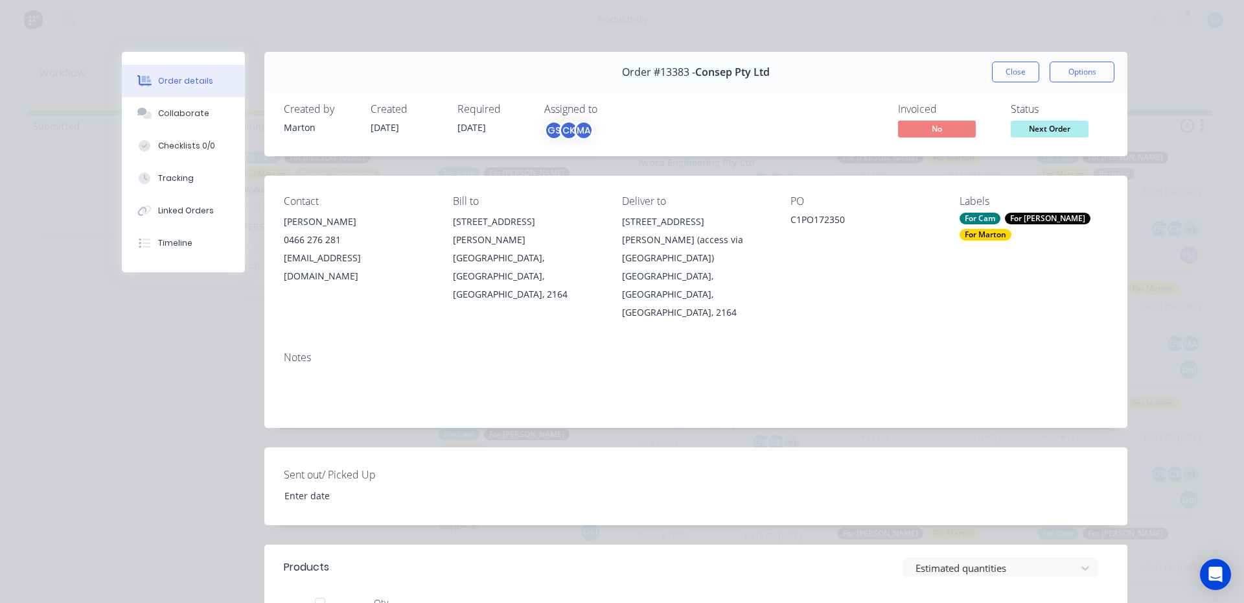
drag, startPoint x: 994, startPoint y: 64, endPoint x: 959, endPoint y: 82, distance: 39.1
click at [992, 69] on button "Close" at bounding box center [1015, 72] width 47 height 21
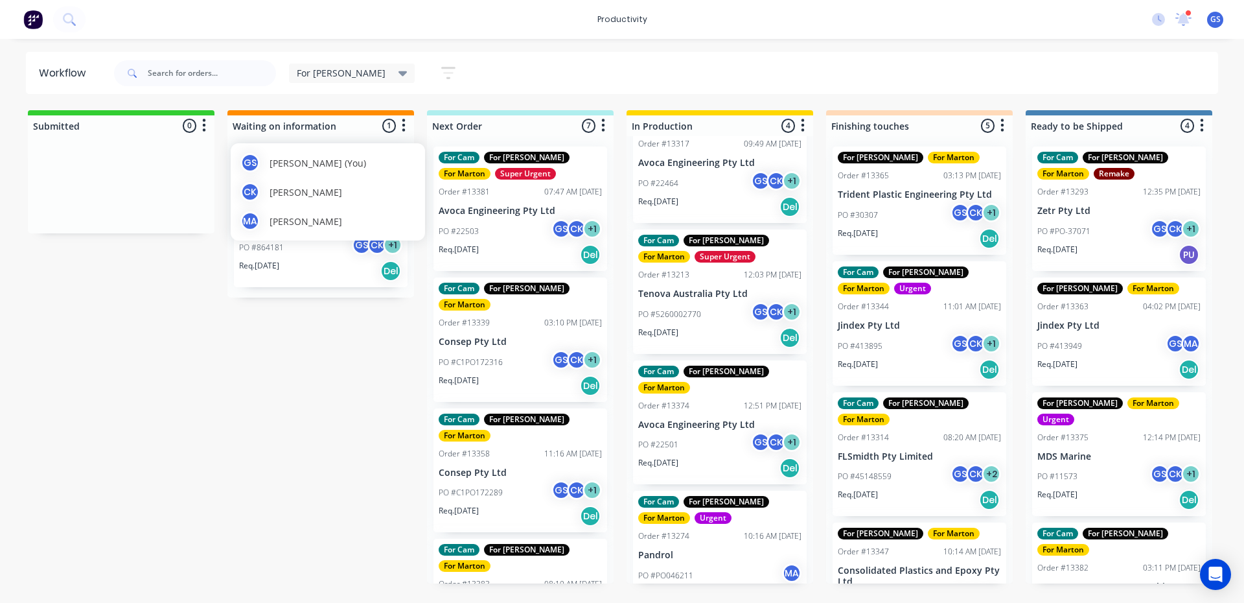
click at [323, 205] on div "[PERSON_NAME] (You) [PERSON_NAME] [PERSON_NAME] MA [PERSON_NAME]" at bounding box center [328, 191] width 194 height 97
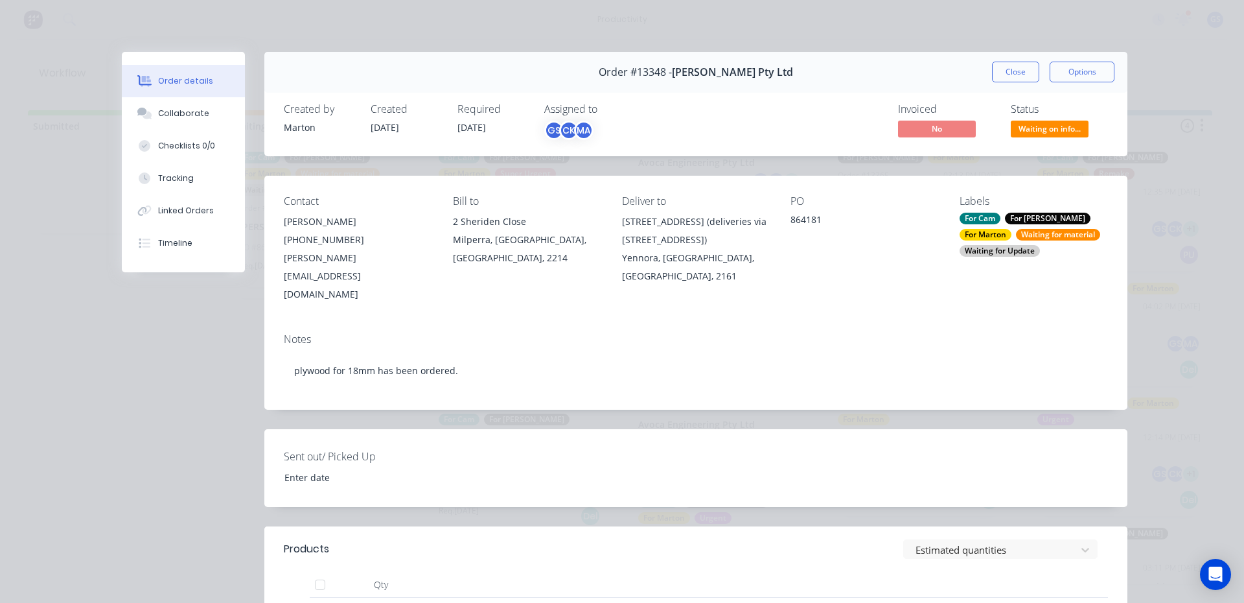
click at [992, 74] on button "Close" at bounding box center [1015, 72] width 47 height 21
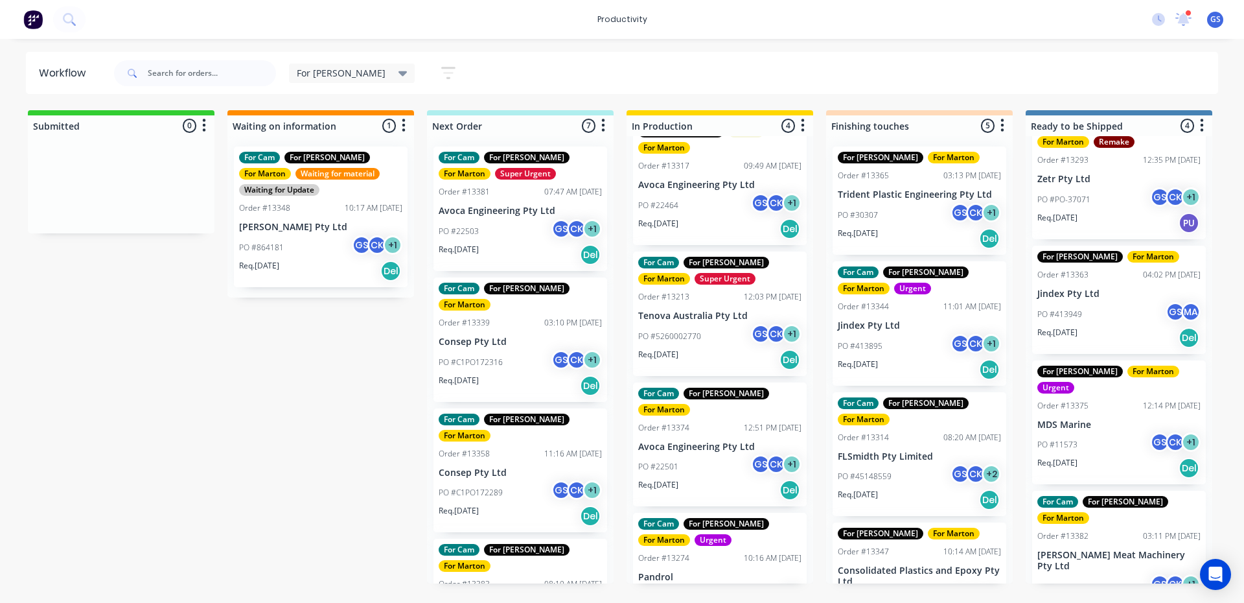
scroll to position [64, 0]
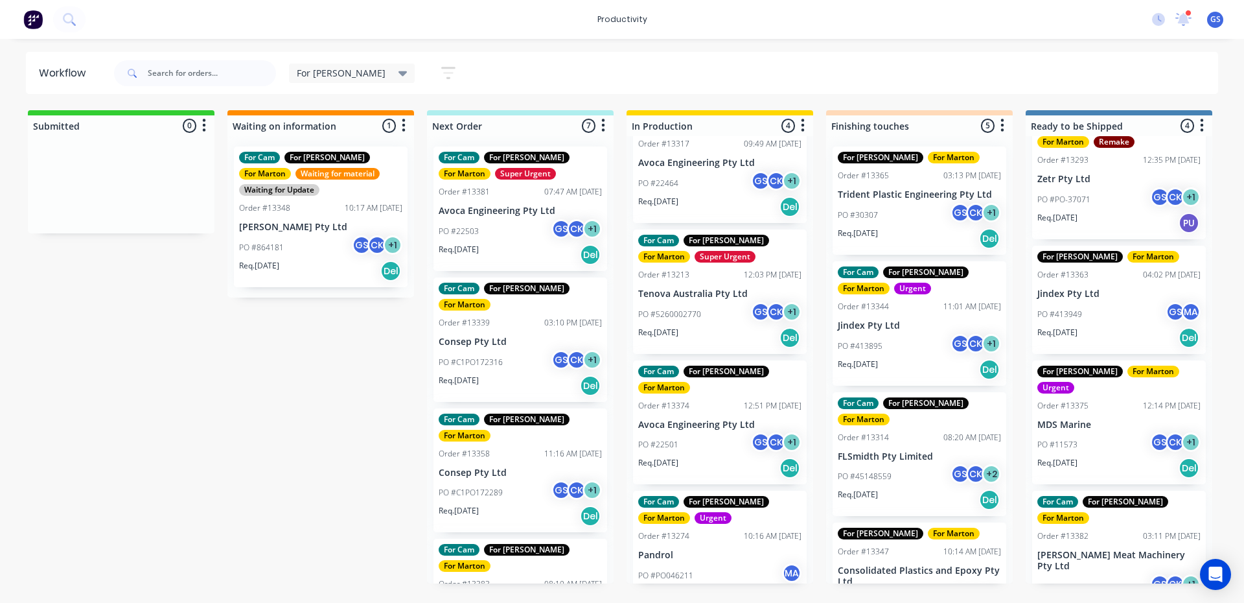
click at [687, 530] on div "Order #13274" at bounding box center [663, 536] width 51 height 12
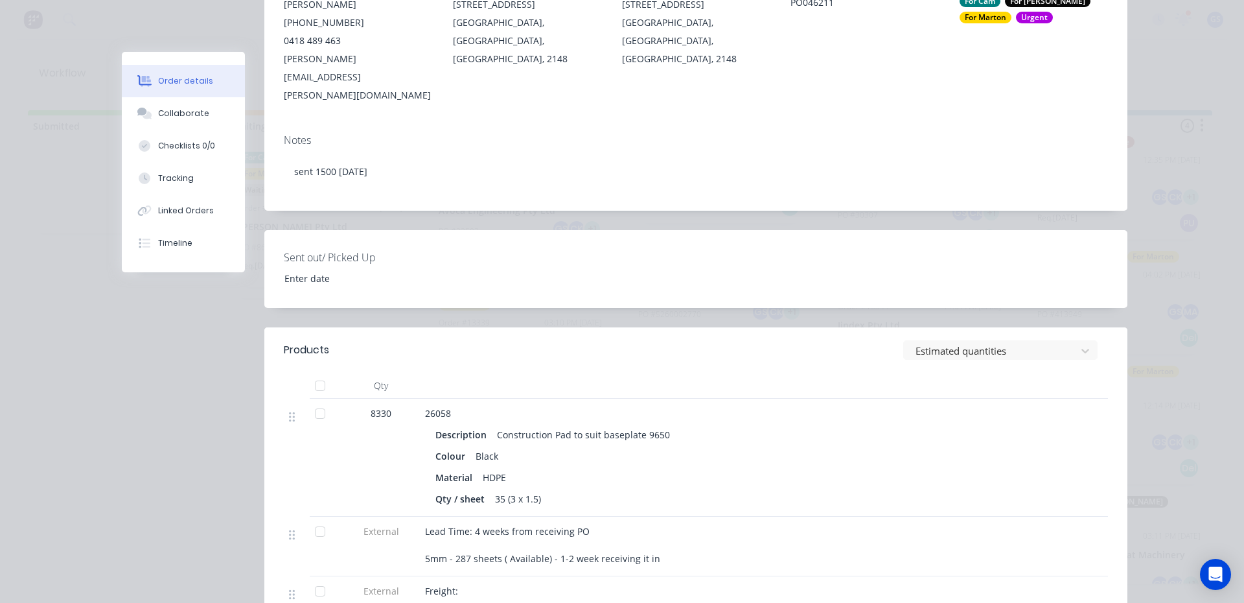
scroll to position [194, 0]
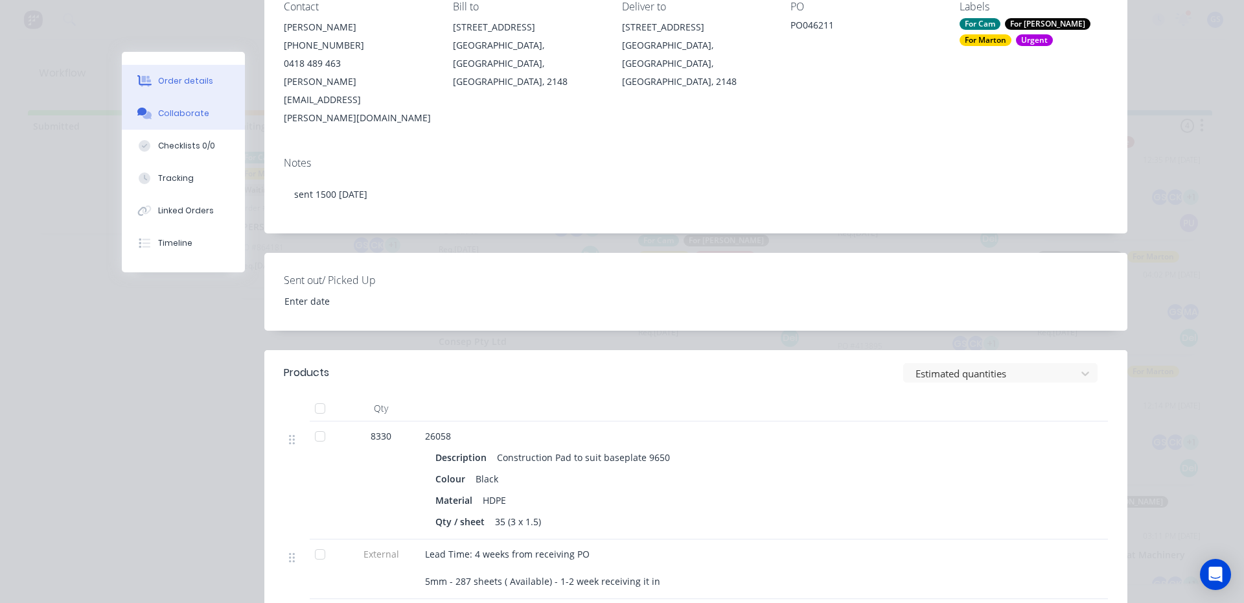
click at [178, 111] on div "Collaborate" at bounding box center [183, 114] width 51 height 12
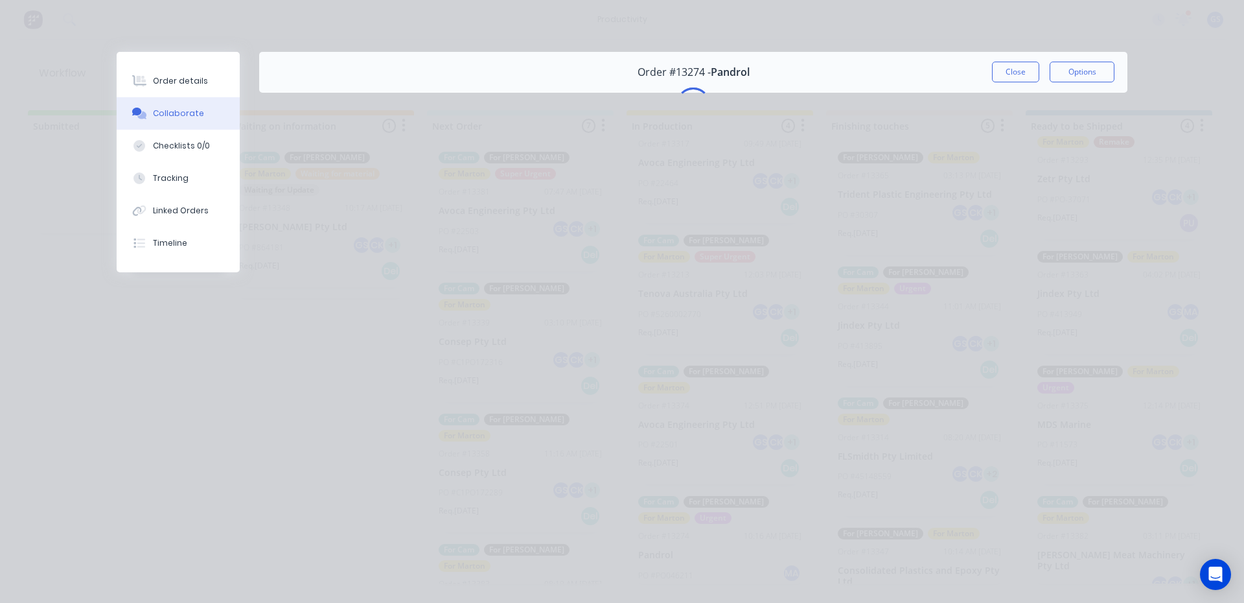
scroll to position [0, 0]
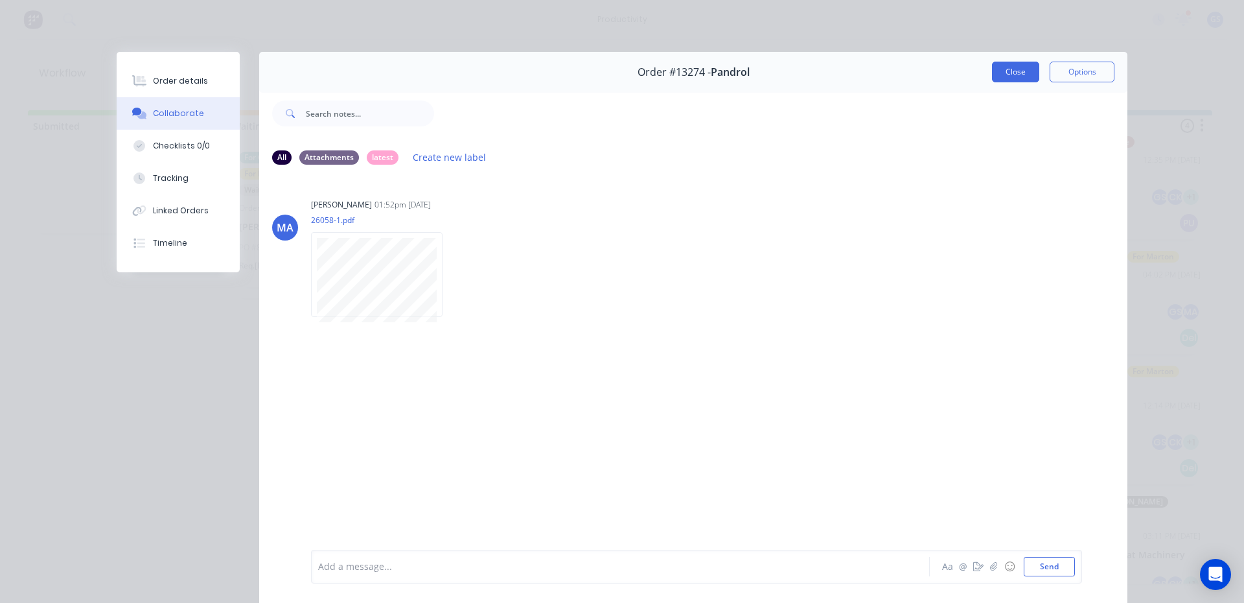
click at [1018, 73] on button "Close" at bounding box center [1015, 72] width 47 height 21
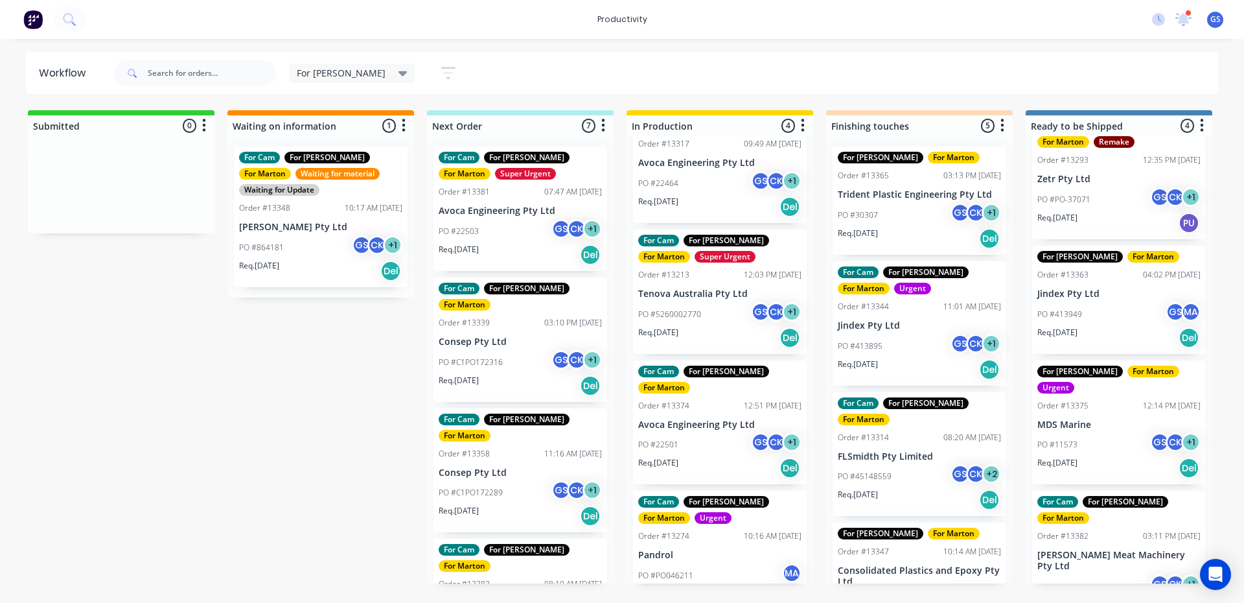
drag, startPoint x: 699, startPoint y: 538, endPoint x: 695, endPoint y: 551, distance: 13.4
click at [695, 550] on div "For Cam For [PERSON_NAME] For [PERSON_NAME] For Iba For Marton Order #13317 09:…" at bounding box center [720, 359] width 187 height 447
click at [659, 550] on p "Pandrol" at bounding box center [719, 555] width 163 height 11
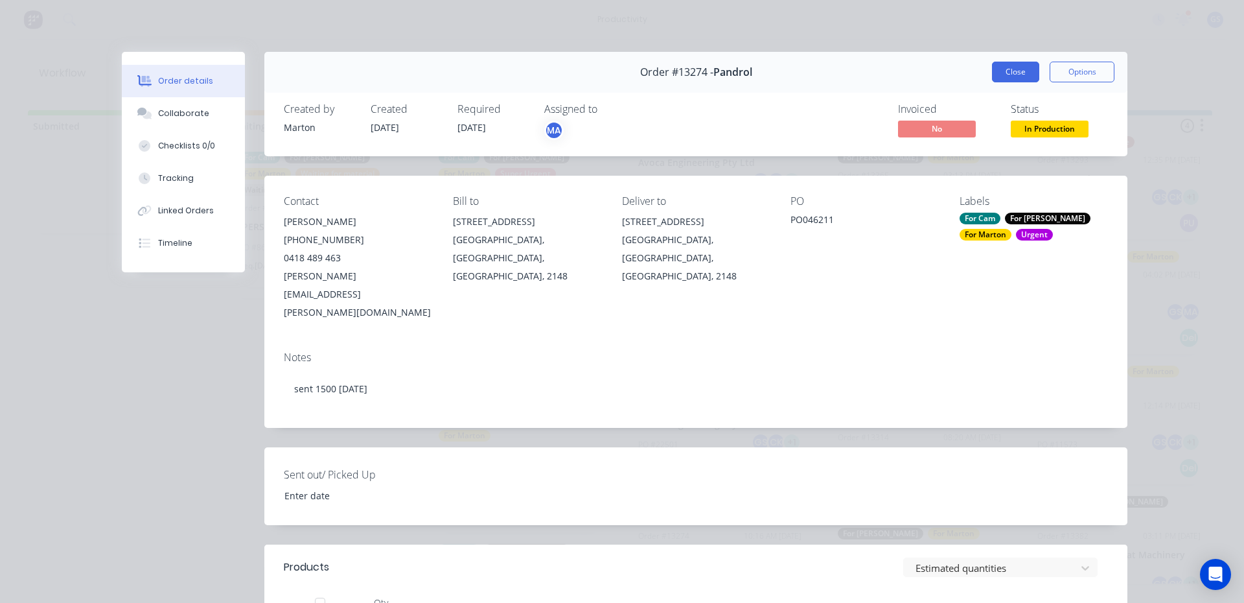
click at [1015, 80] on button "Close" at bounding box center [1015, 72] width 47 height 21
